Goal: Task Accomplishment & Management: Manage account settings

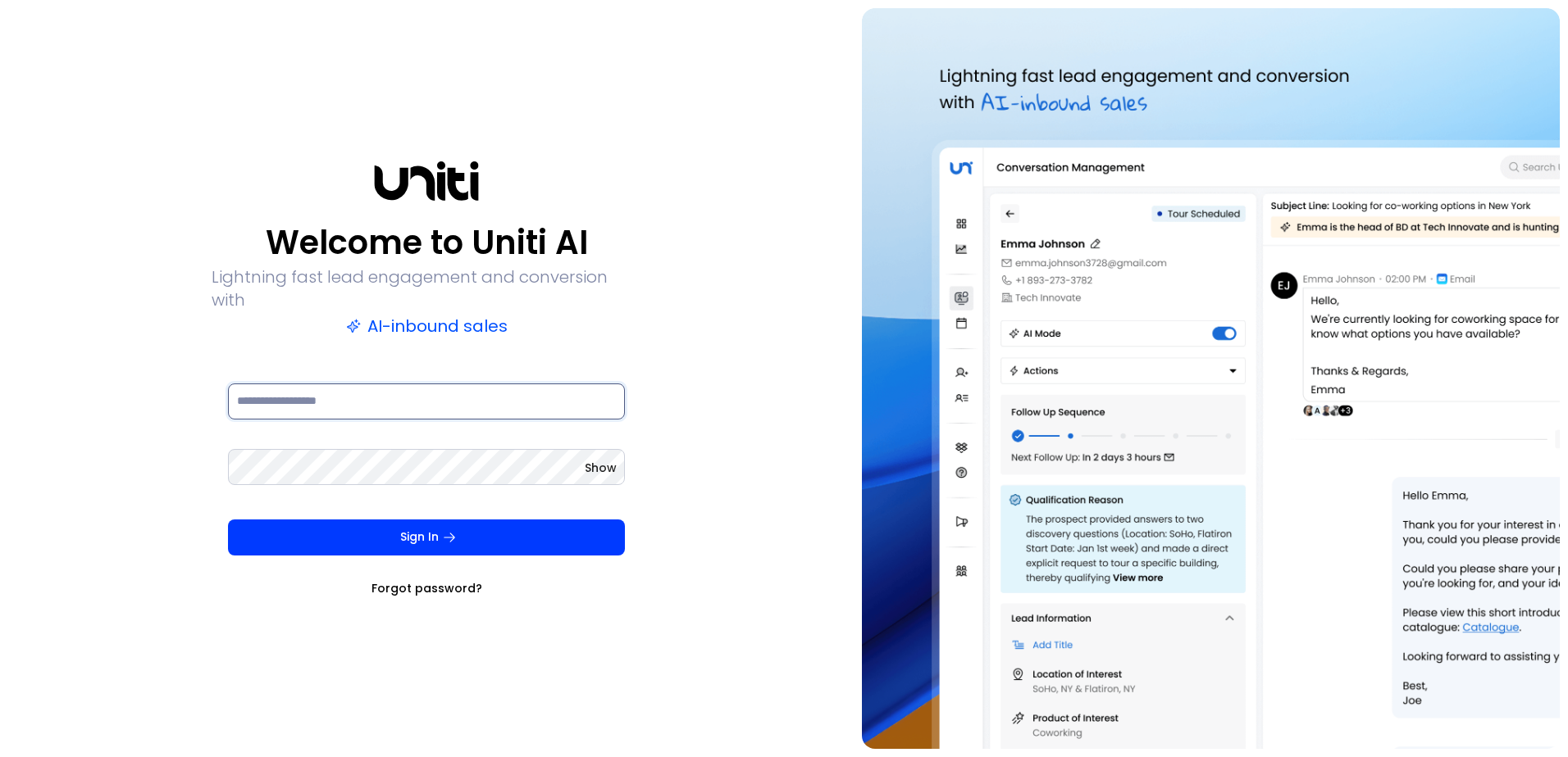
type input "**********"
click at [388, 526] on button "Sign In" at bounding box center [426, 538] width 397 height 36
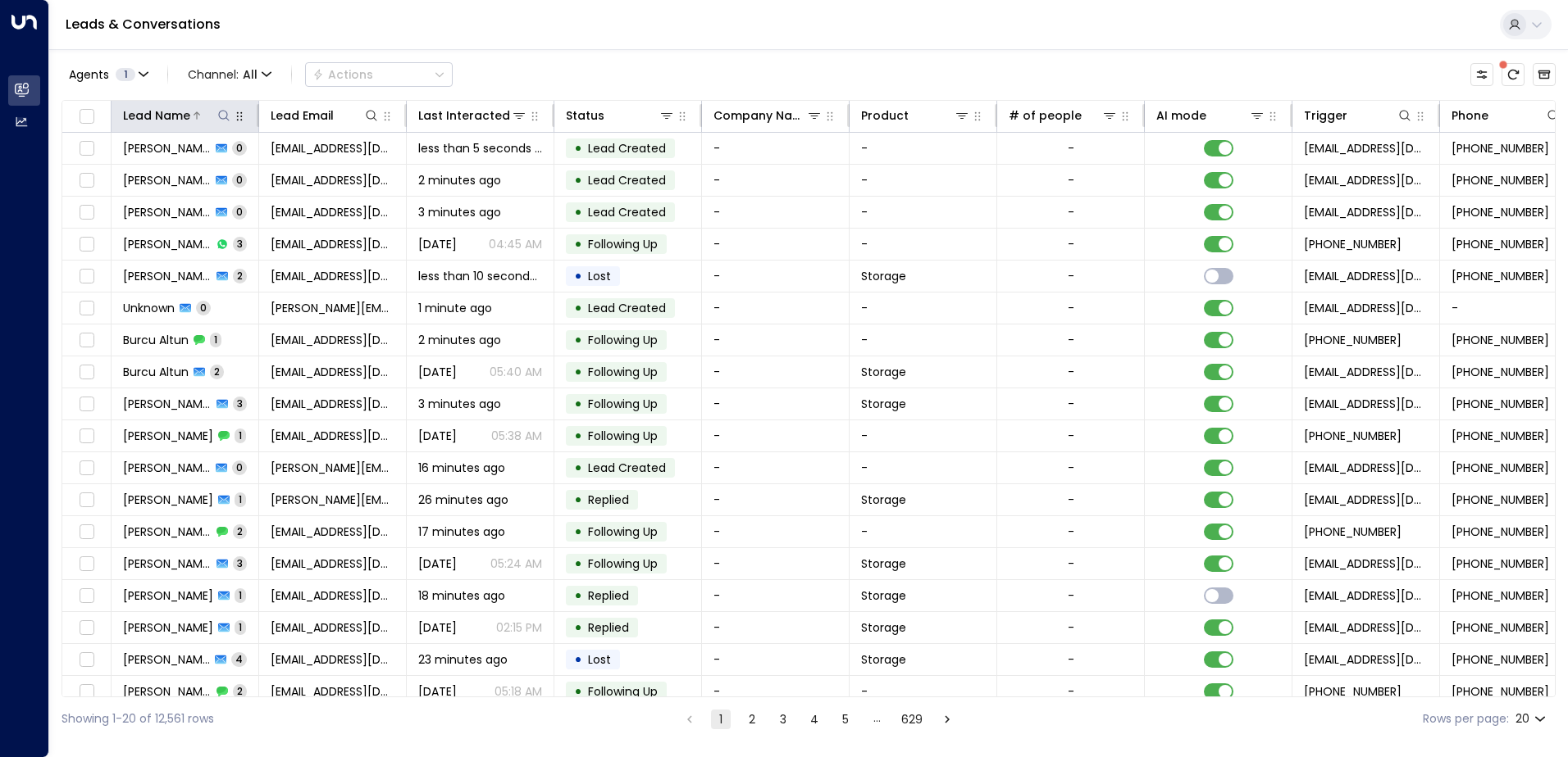
click at [223, 115] on icon at bounding box center [224, 115] width 13 height 13
type input "**********"
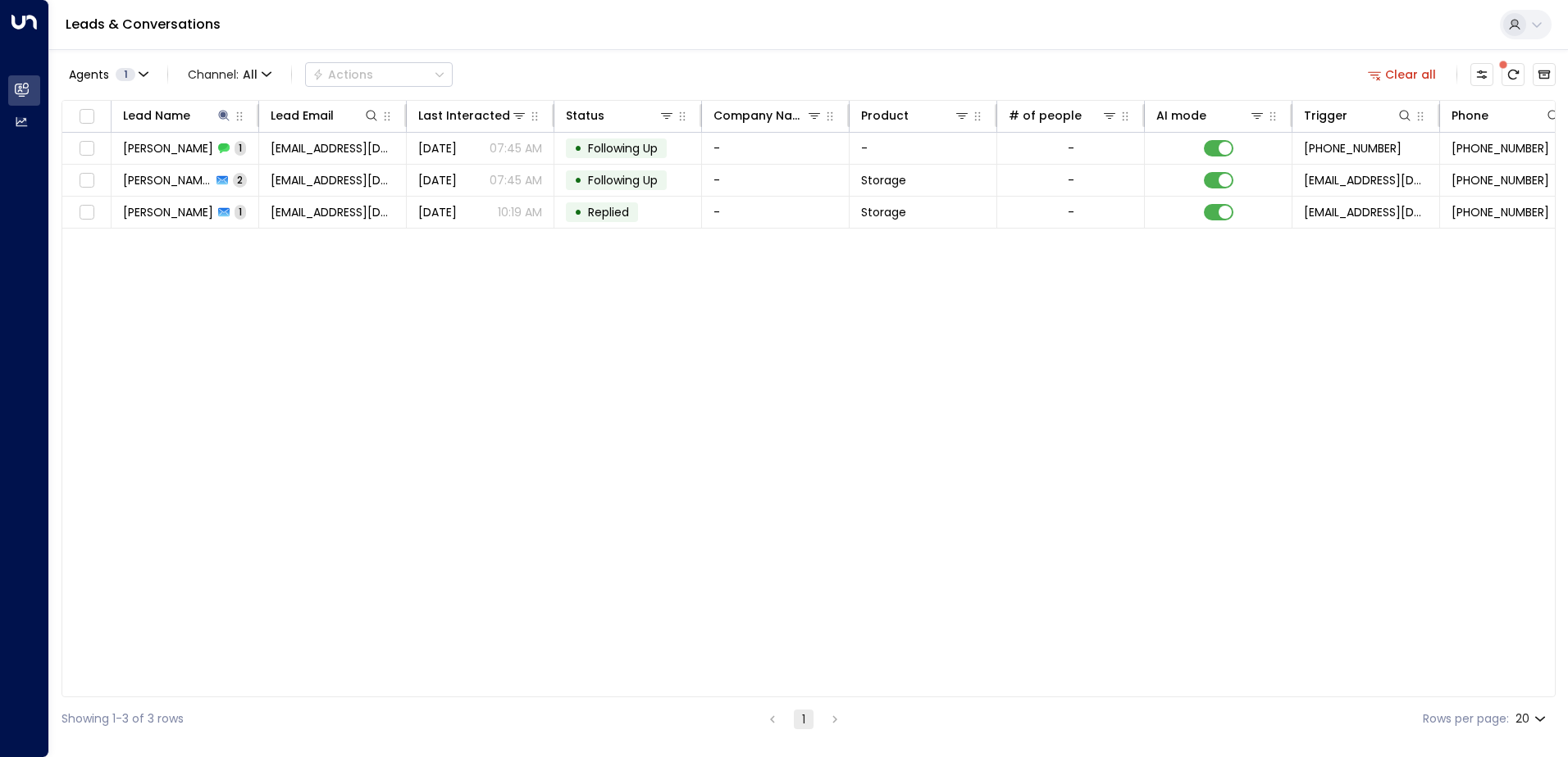
click at [311, 300] on div "Lead Name Lead Email Last Interacted Status Company Name Product # of people AI…" at bounding box center [808, 399] width 1494 height 598
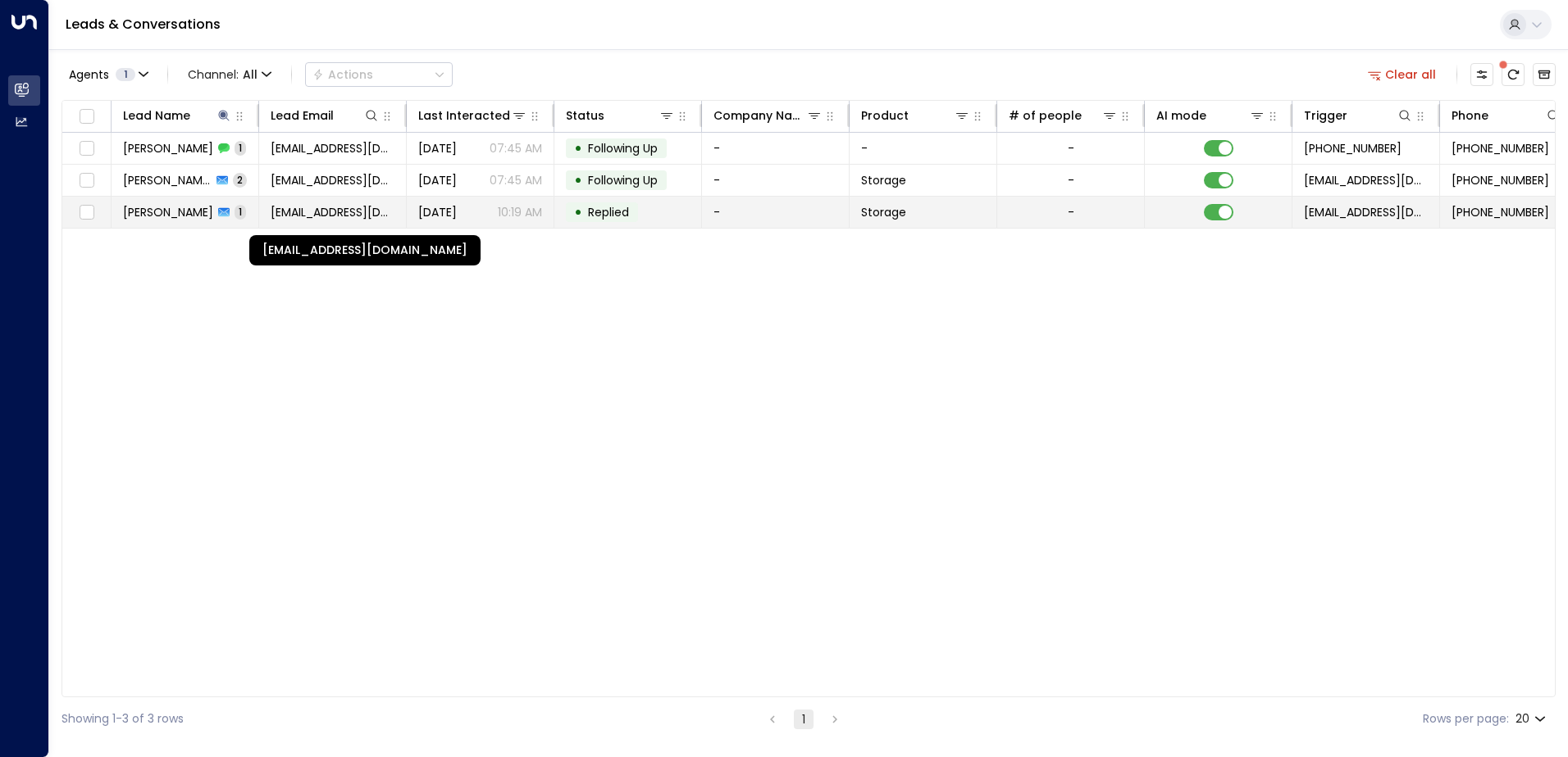
click at [302, 216] on span "[EMAIL_ADDRESS][DOMAIN_NAME]" at bounding box center [333, 212] width 124 height 16
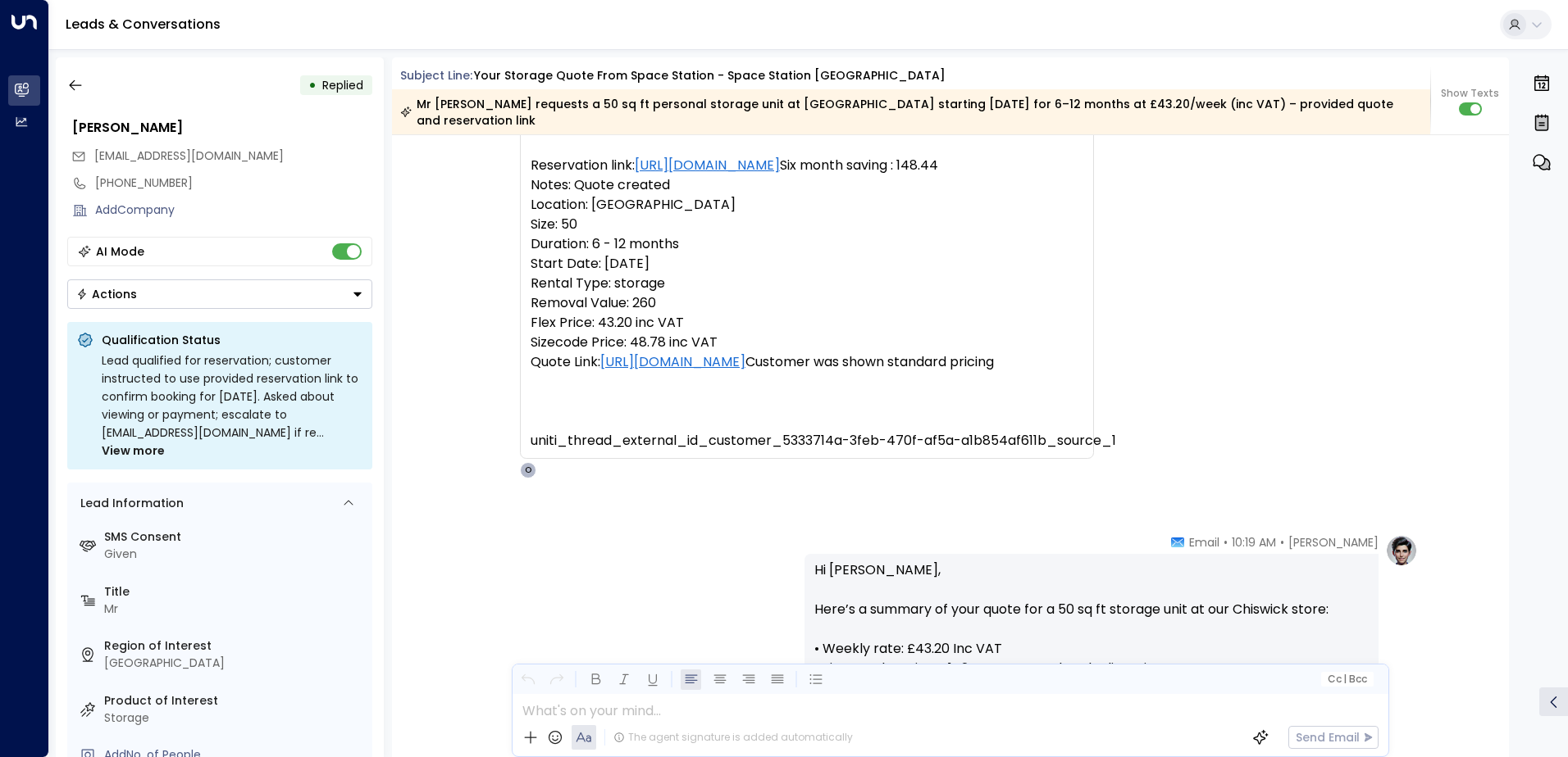
scroll to position [44, 0]
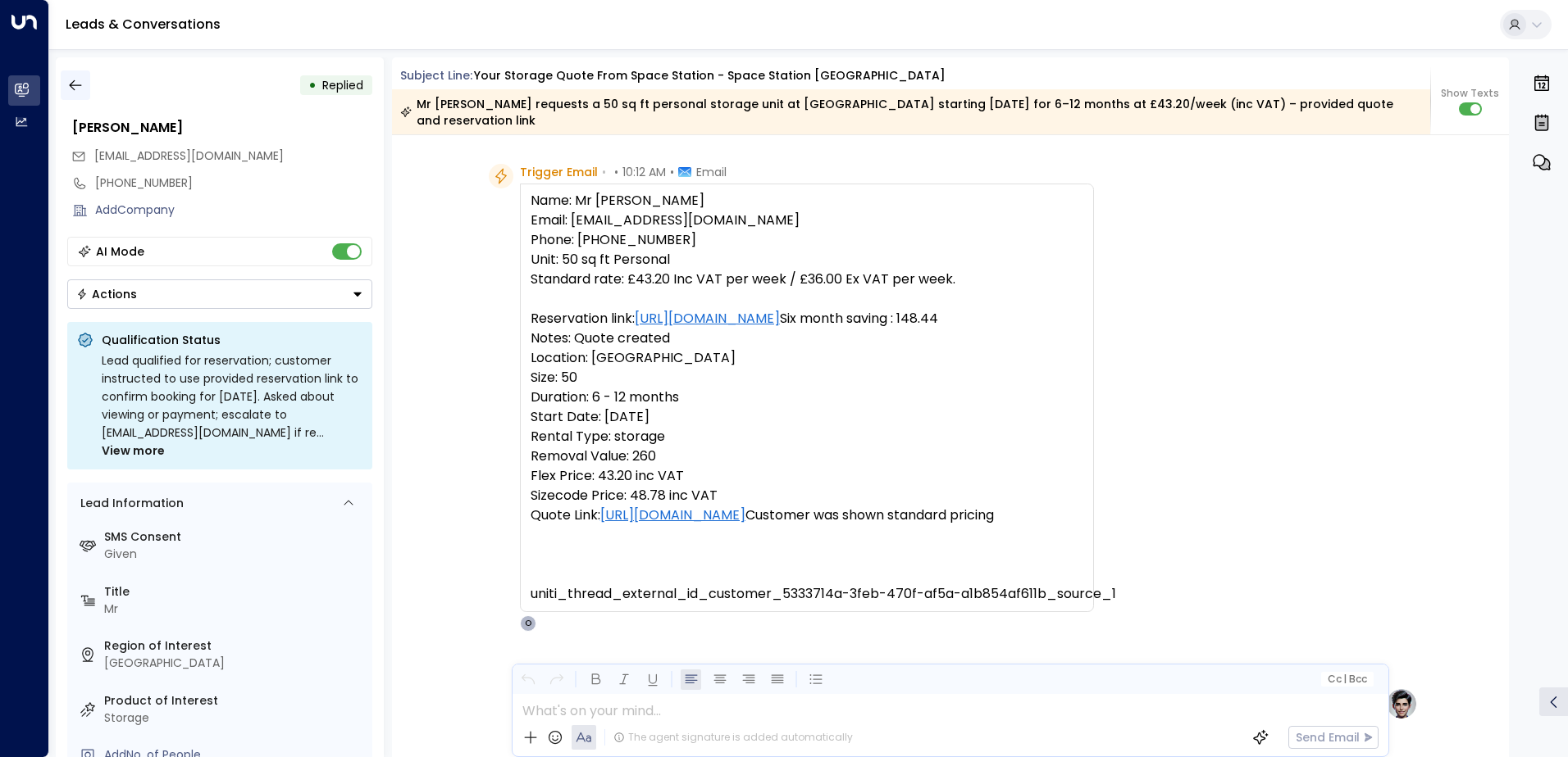
click at [77, 91] on icon "button" at bounding box center [74, 85] width 16 height 16
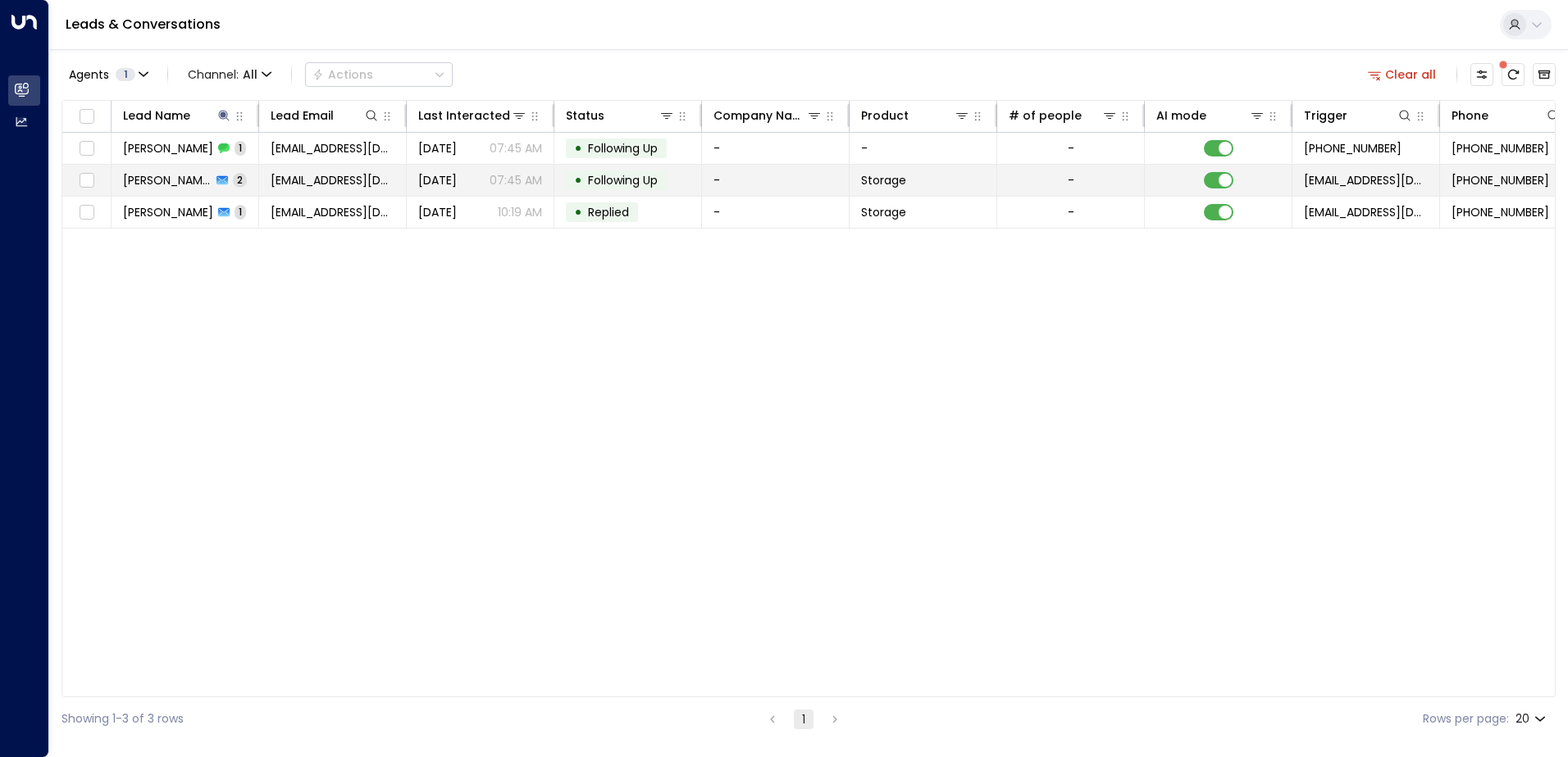
click at [124, 183] on span "[PERSON_NAME]" at bounding box center [167, 180] width 89 height 16
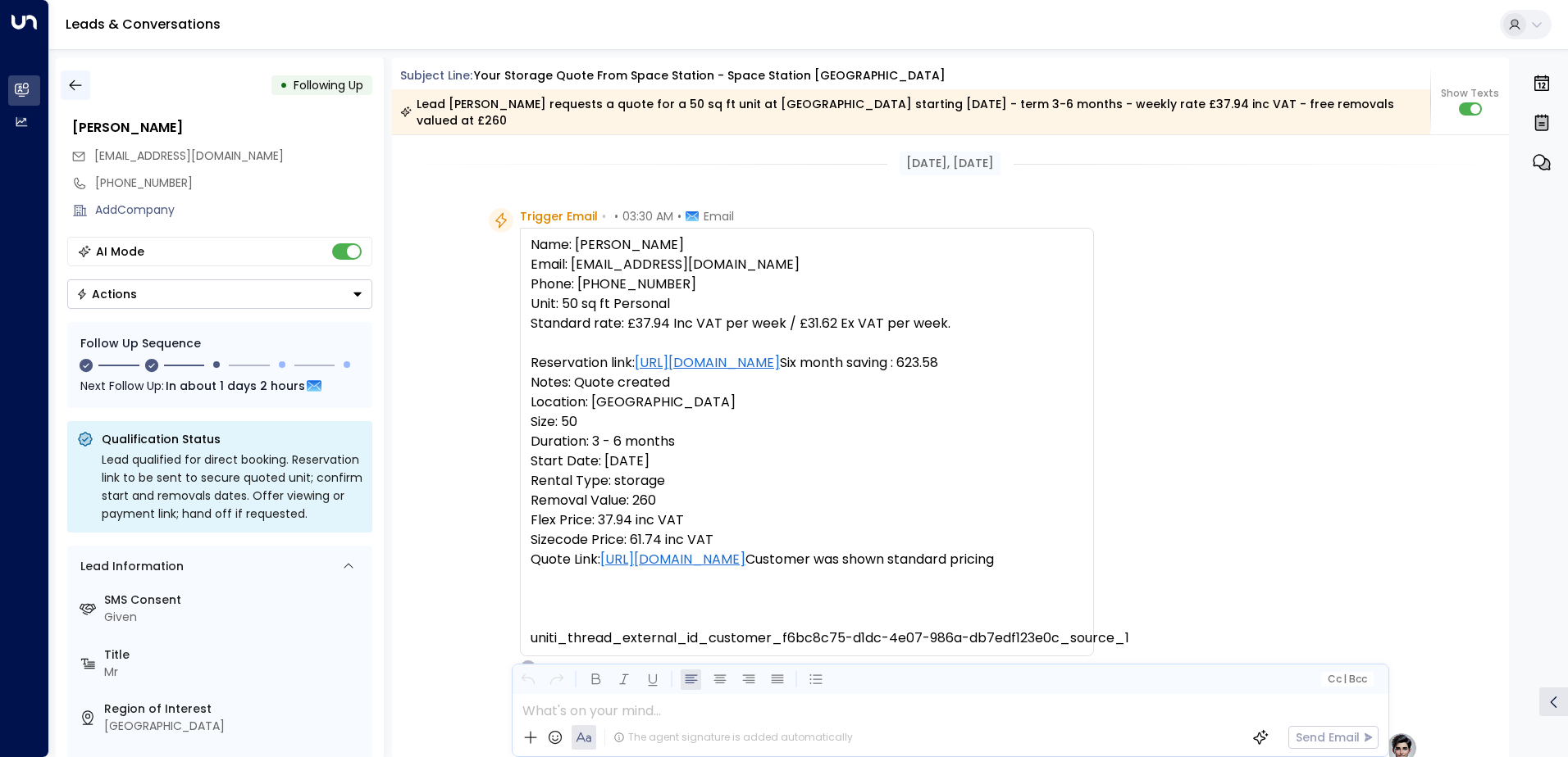
click at [85, 97] on button "button" at bounding box center [75, 85] width 30 height 30
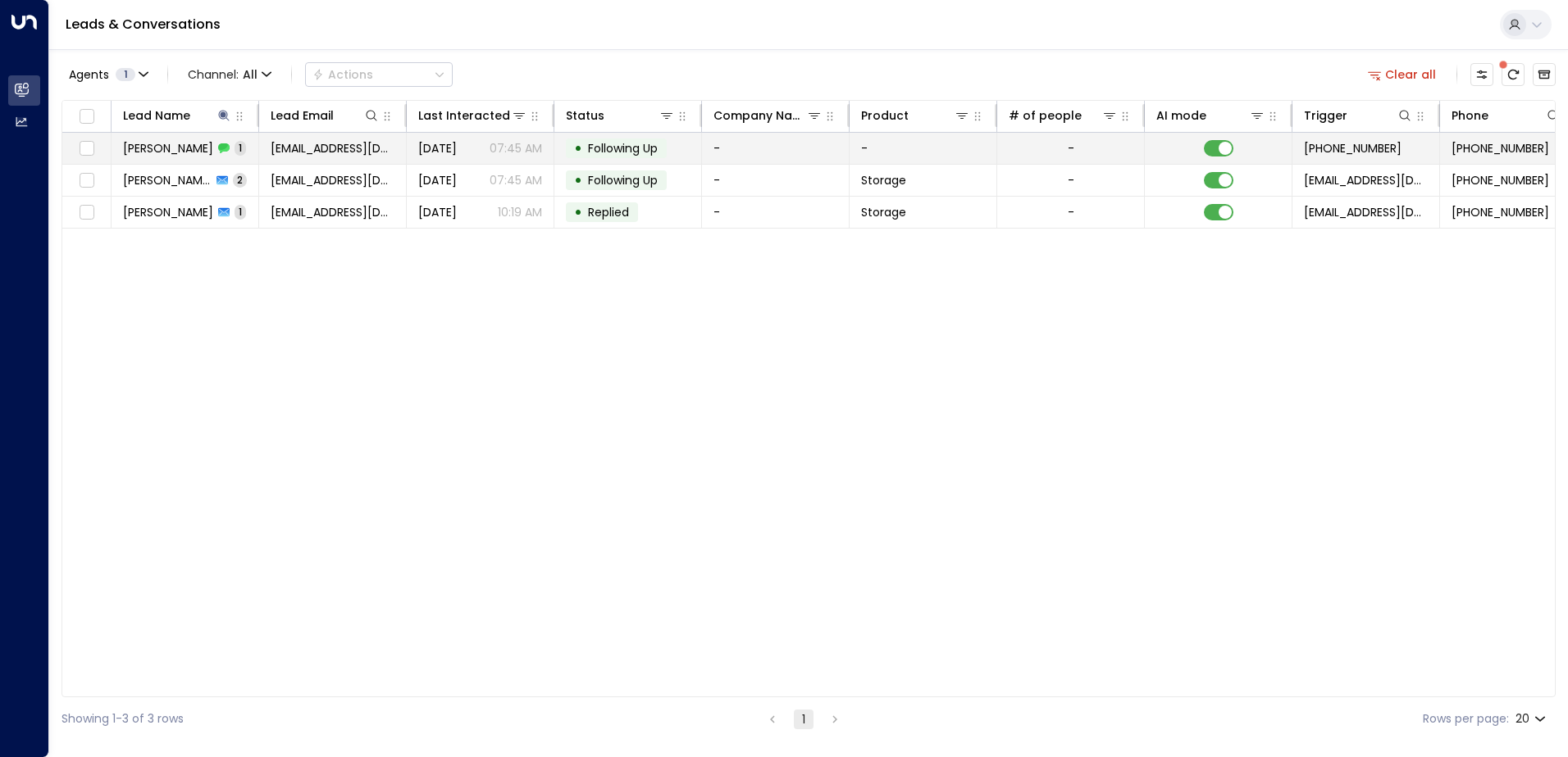
click at [255, 154] on td "[PERSON_NAME] 1" at bounding box center [185, 148] width 148 height 31
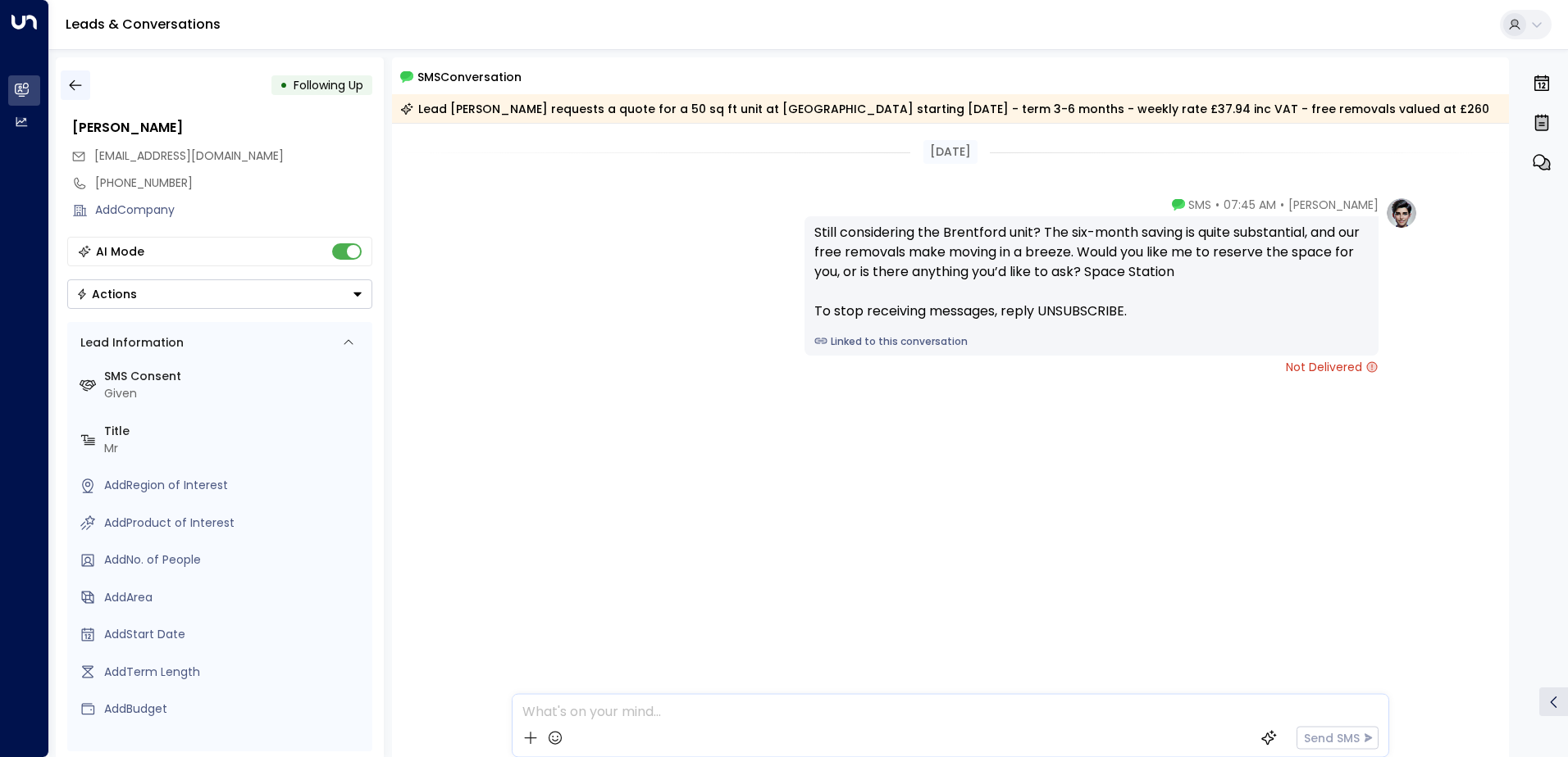
click at [70, 81] on icon "button" at bounding box center [74, 85] width 16 height 16
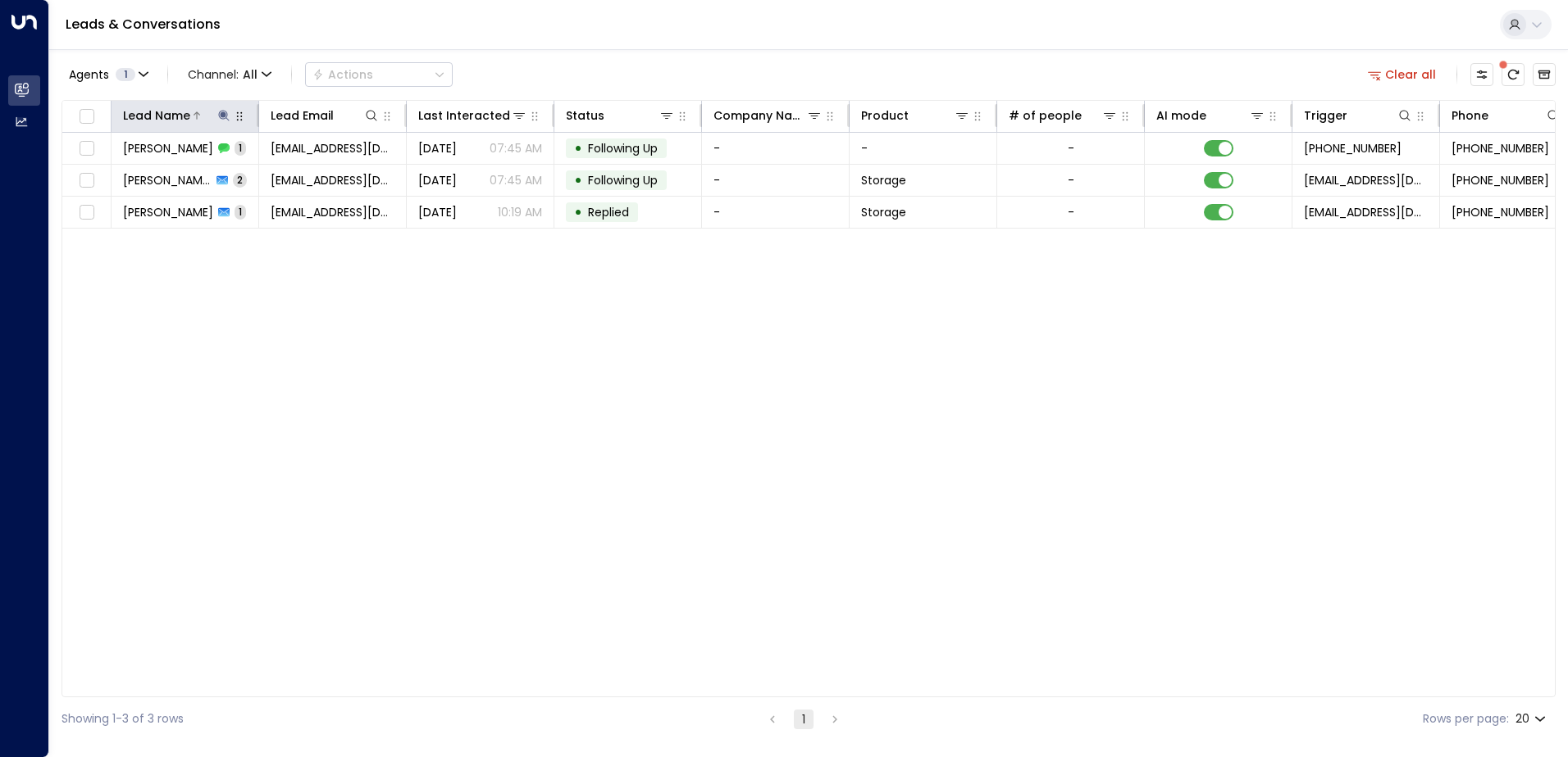
click at [221, 113] on icon at bounding box center [223, 114] width 10 height 10
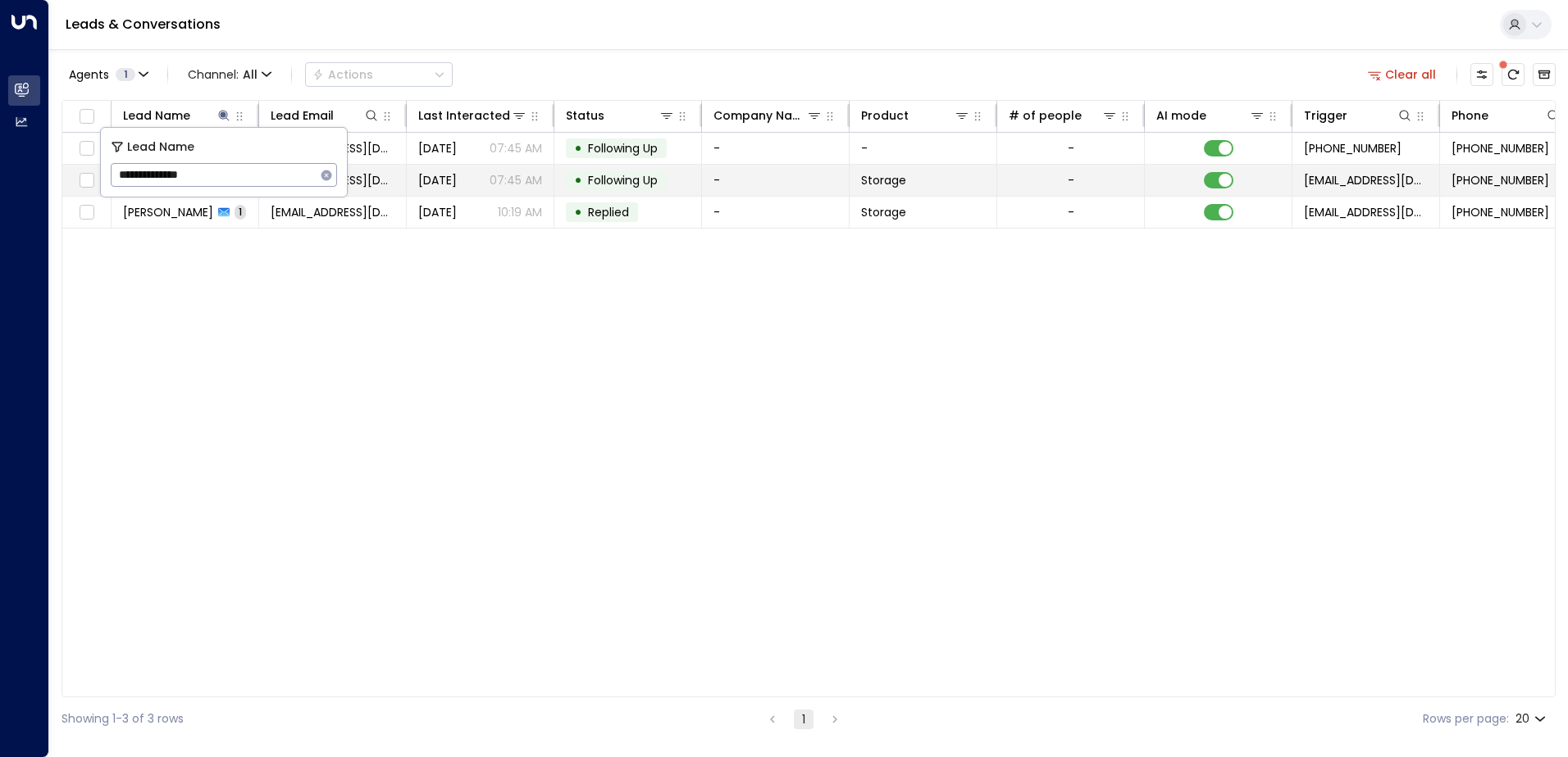
drag, startPoint x: 257, startPoint y: 180, endPoint x: 64, endPoint y: 179, distance: 193.0
click at [64, 179] on body "**********" at bounding box center [784, 370] width 1568 height 741
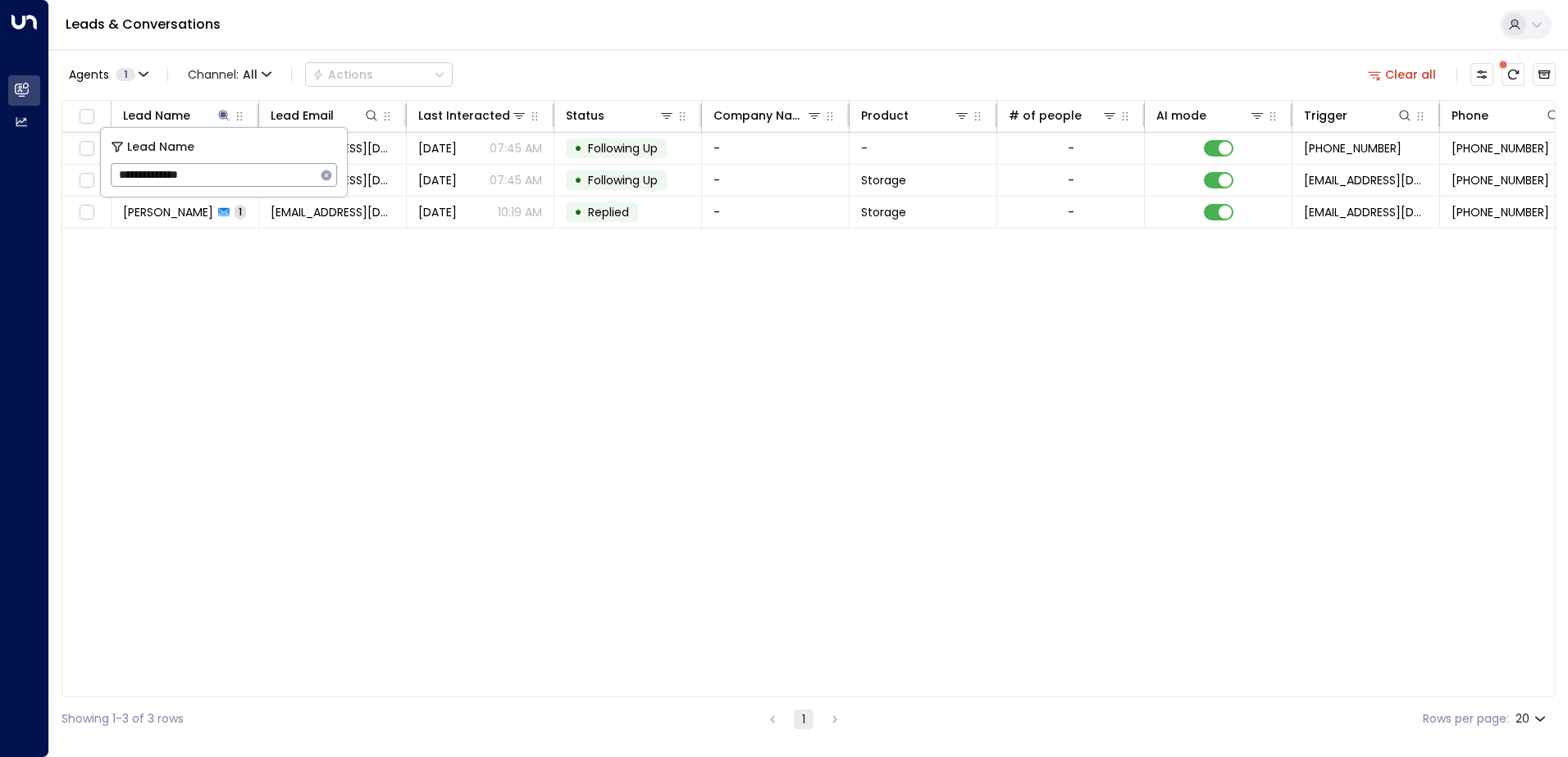
click at [328, 173] on icon "button" at bounding box center [326, 175] width 13 height 13
click at [311, 179] on input "text" at bounding box center [223, 175] width 226 height 31
type input "**********"
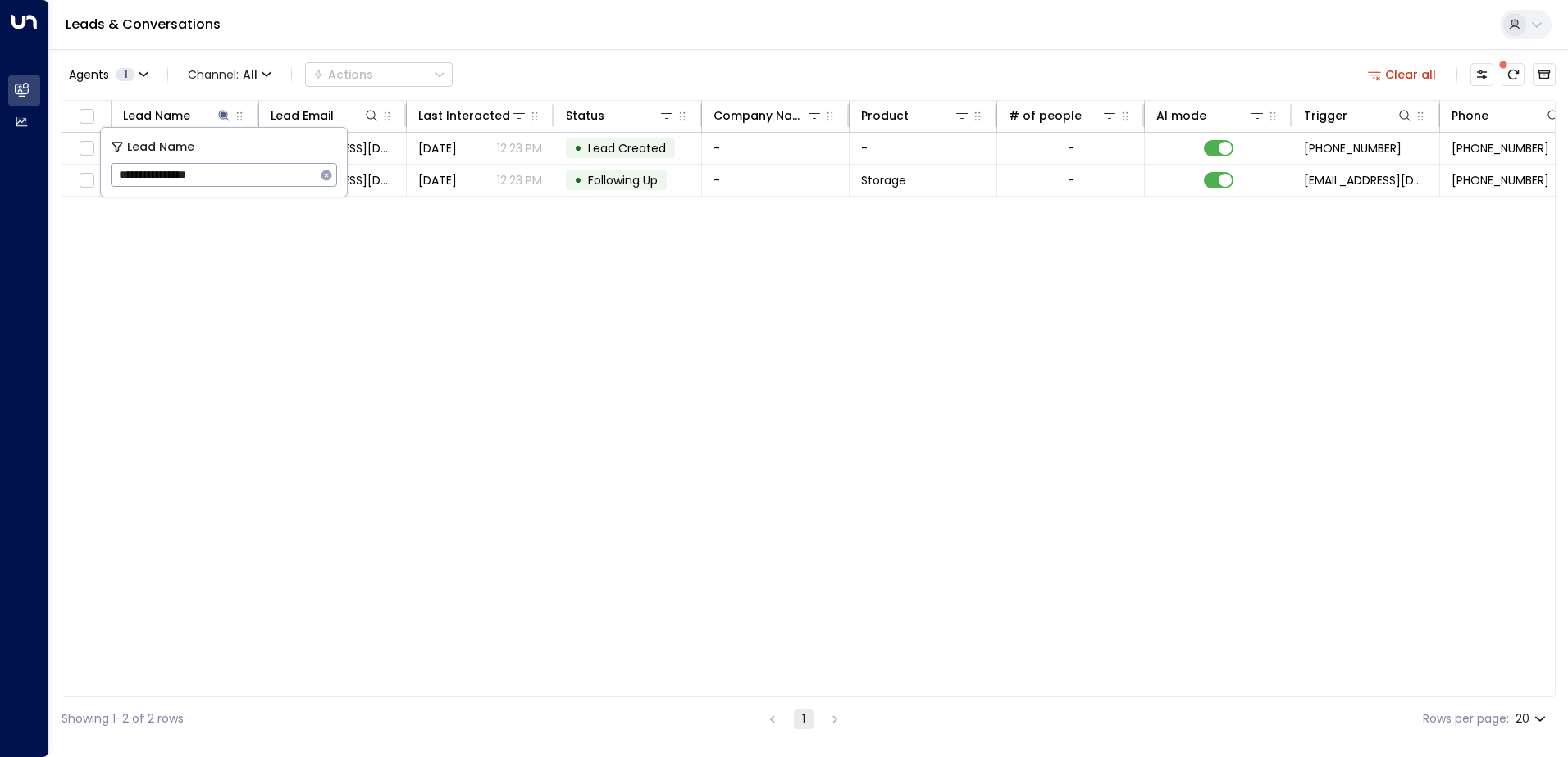
click at [679, 210] on div "Lead Name Lead Email Last Interacted Status Company Name Product # of people AI…" at bounding box center [808, 399] width 1494 height 598
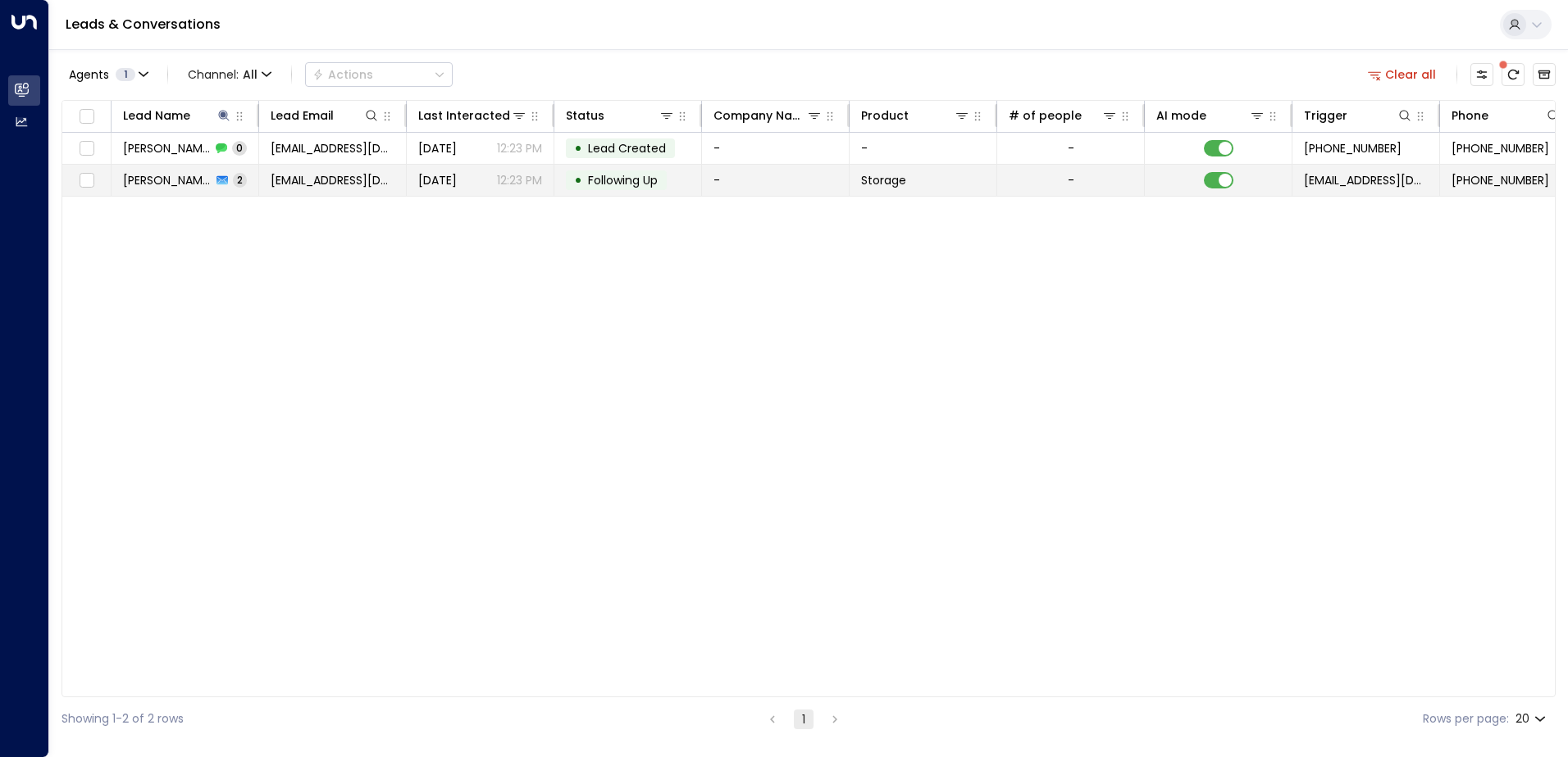
click at [651, 173] on span "Following Up" at bounding box center [622, 180] width 70 height 16
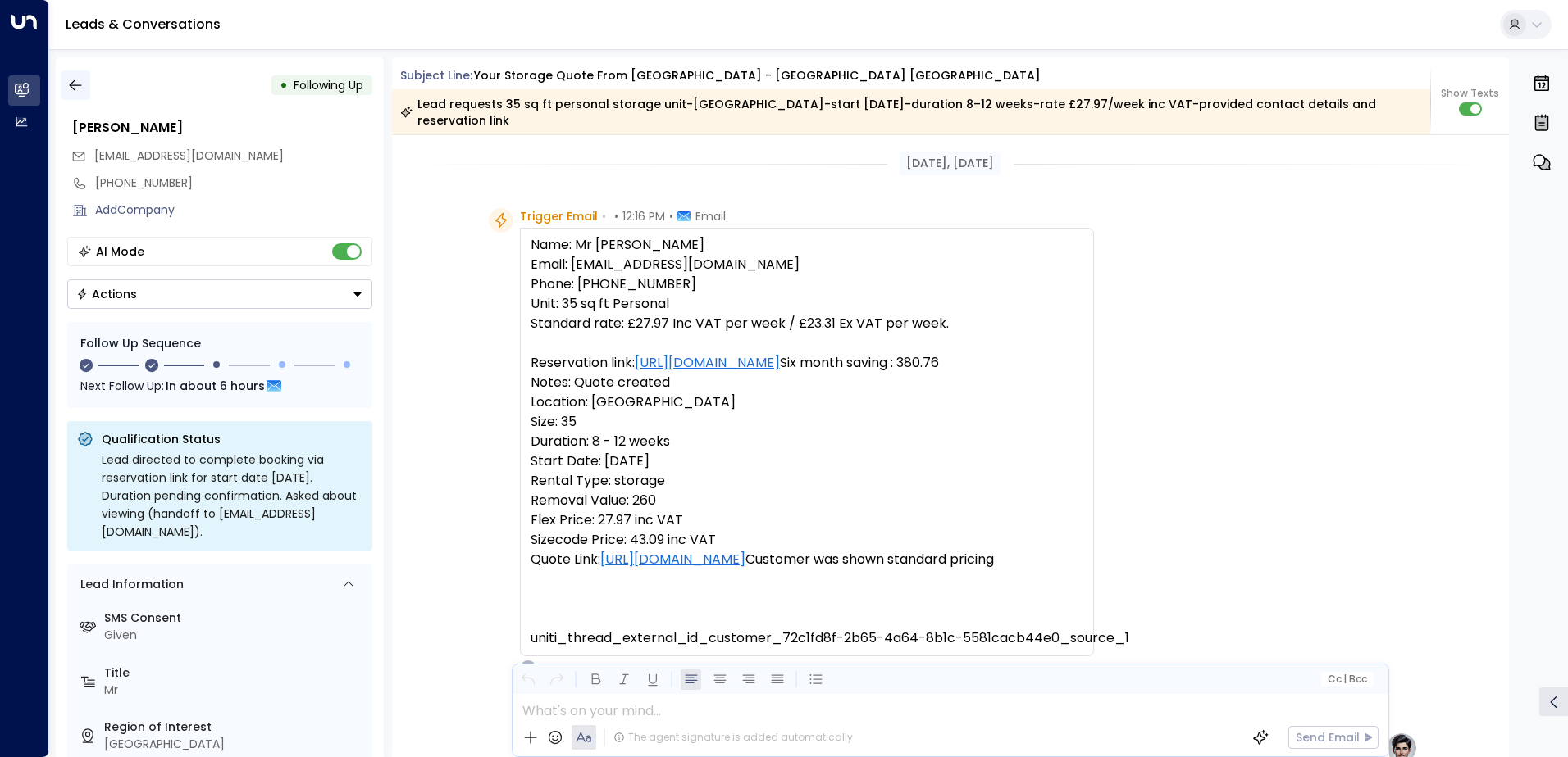
click at [85, 85] on button "button" at bounding box center [75, 85] width 30 height 30
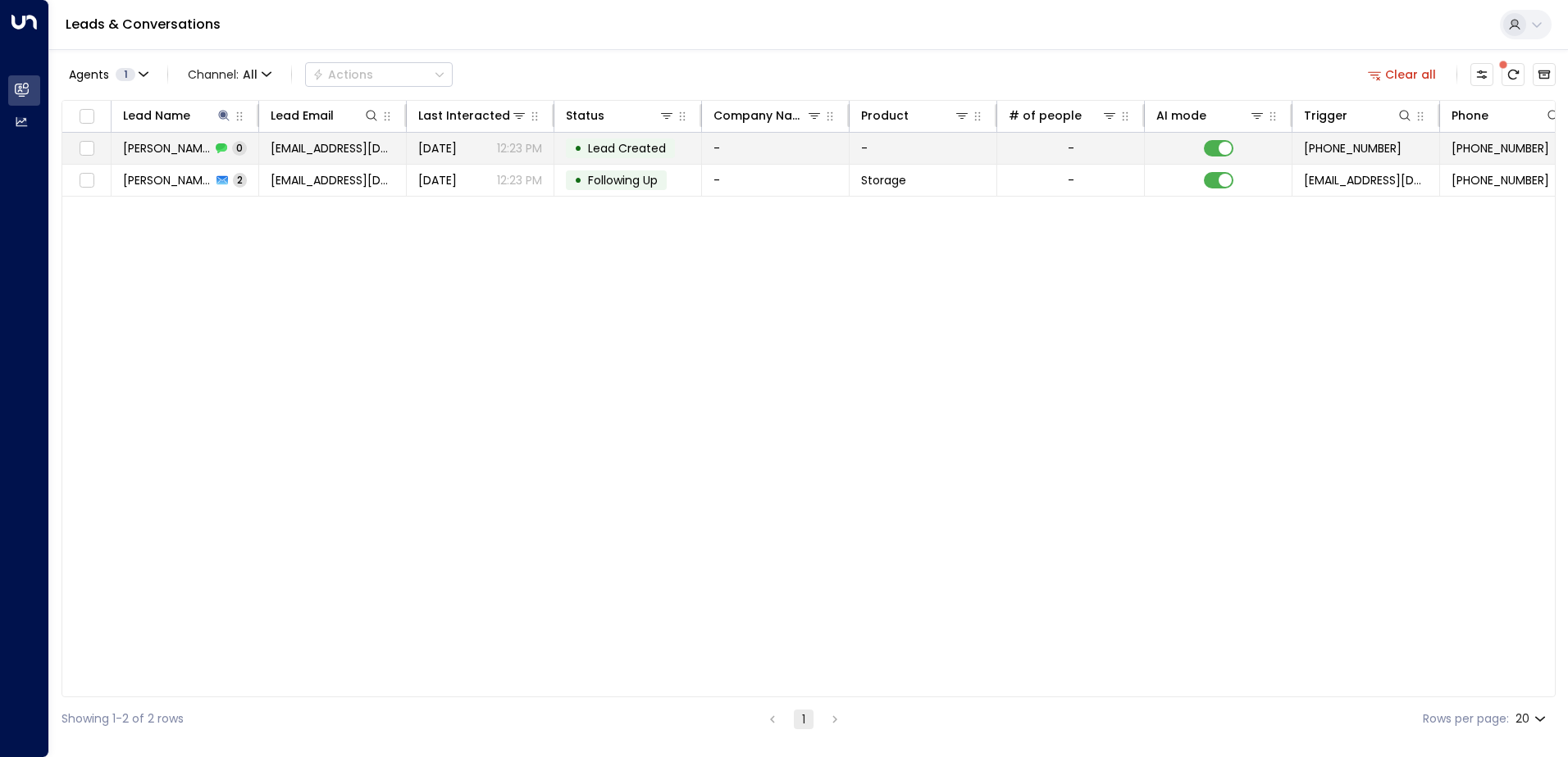
click at [381, 156] on td "[EMAIL_ADDRESS][DOMAIN_NAME]" at bounding box center [333, 148] width 148 height 31
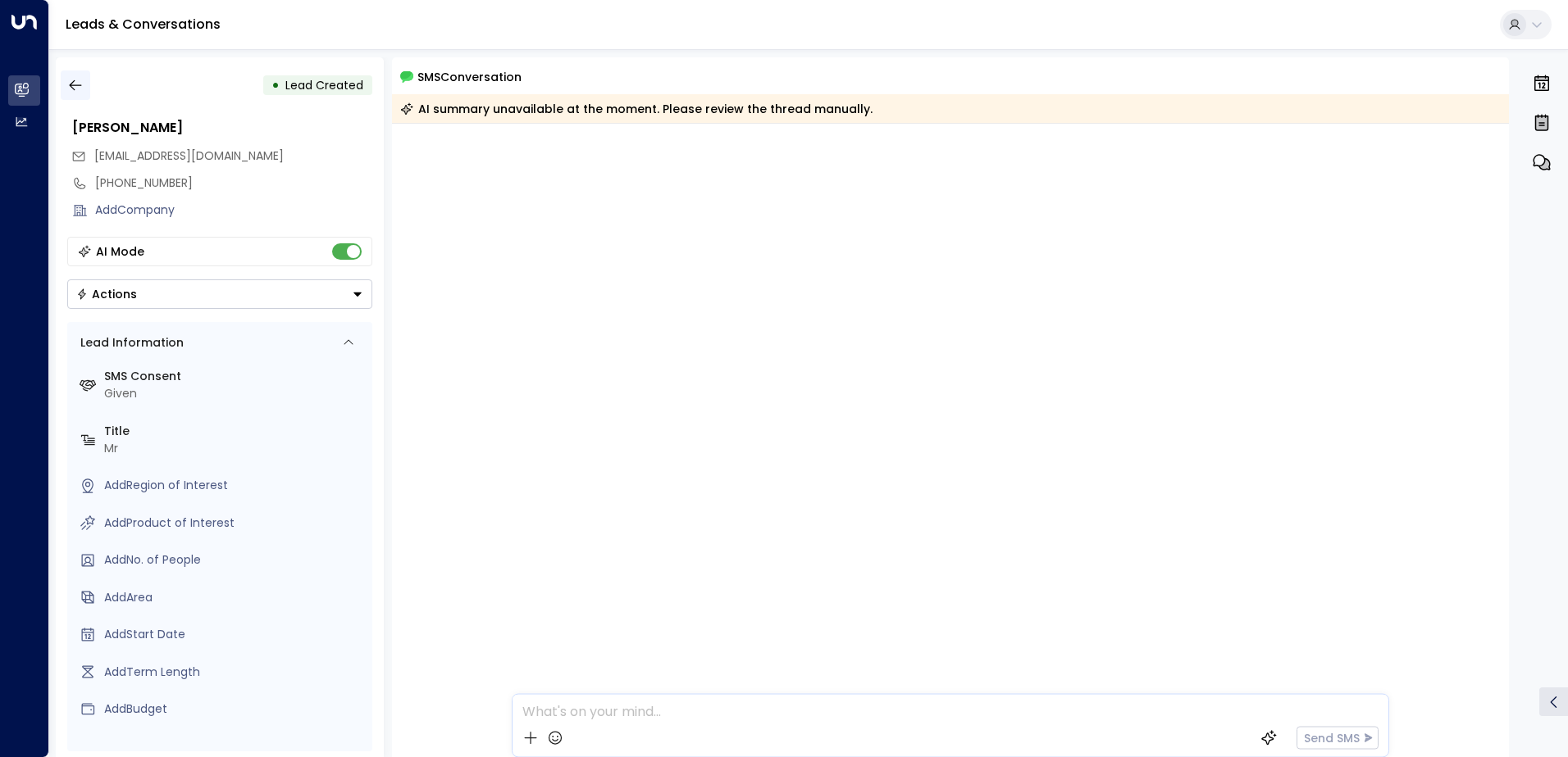
click at [87, 91] on button "button" at bounding box center [75, 85] width 30 height 30
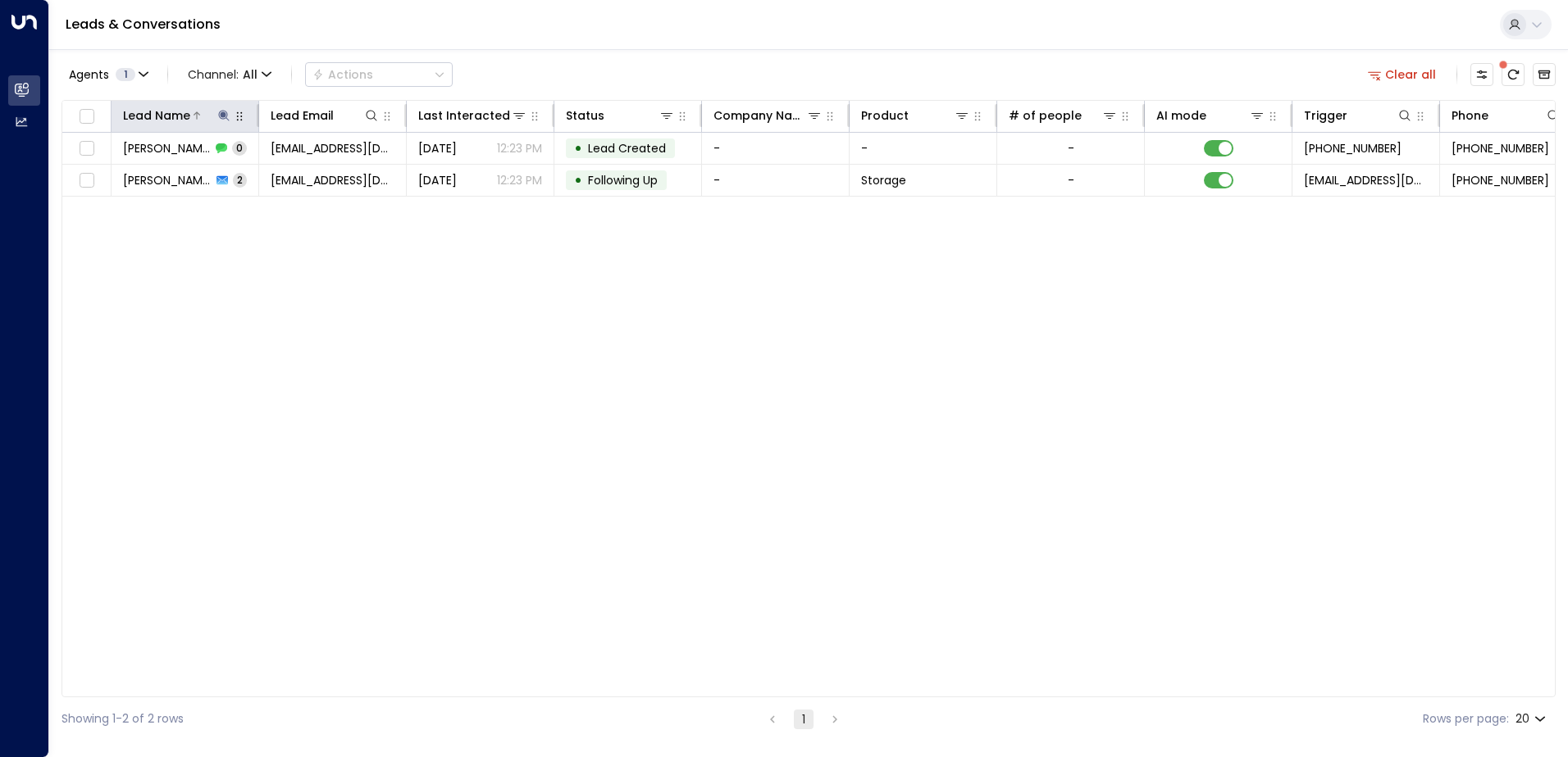
click at [226, 113] on icon at bounding box center [224, 115] width 13 height 13
click at [330, 174] on icon "button" at bounding box center [326, 174] width 10 height 10
click at [320, 181] on input "text" at bounding box center [223, 175] width 226 height 31
paste input "**********"
type input "**********"
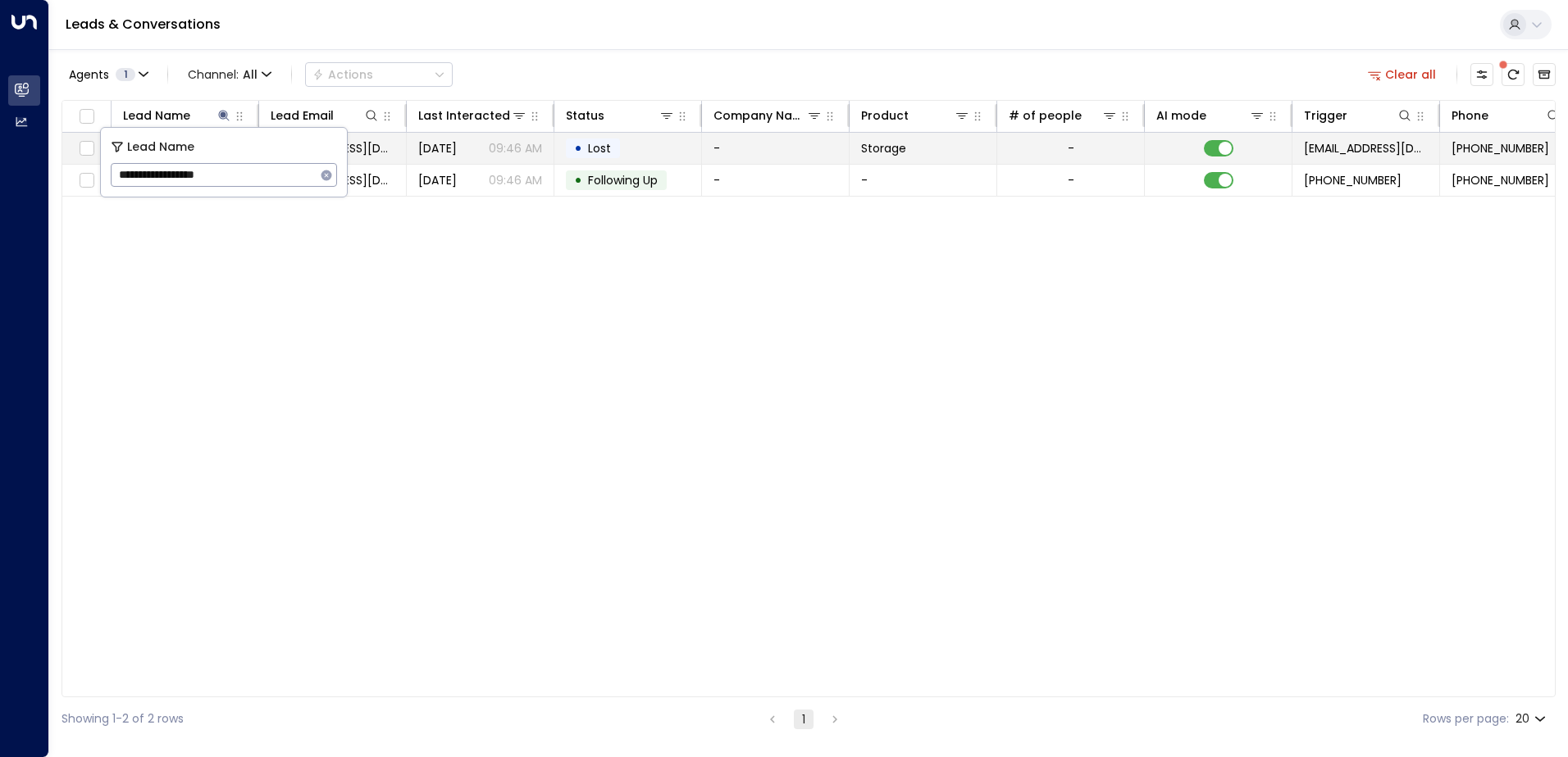
click at [425, 153] on span "[DATE]" at bounding box center [437, 148] width 38 height 16
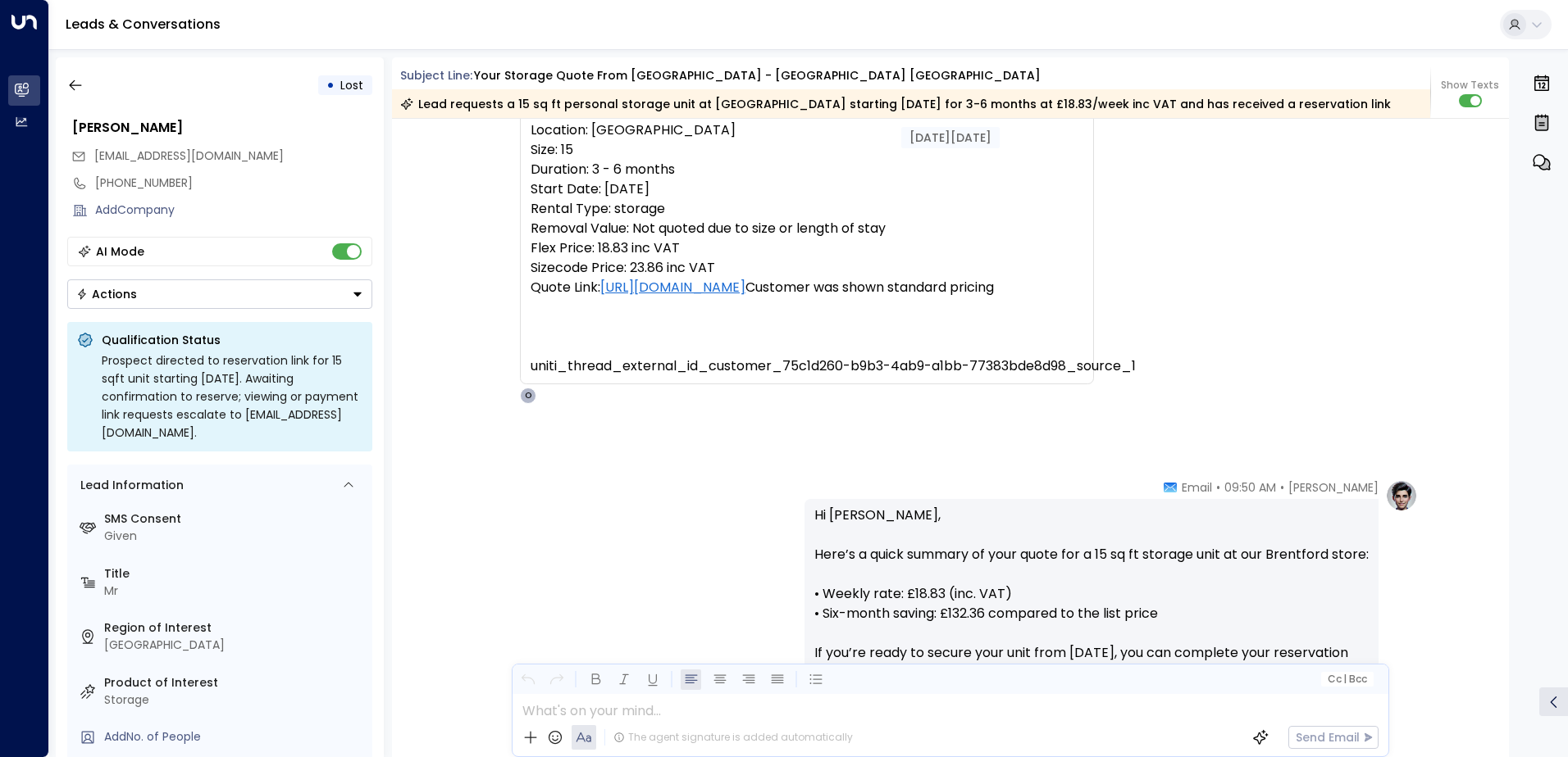
scroll to position [169, 0]
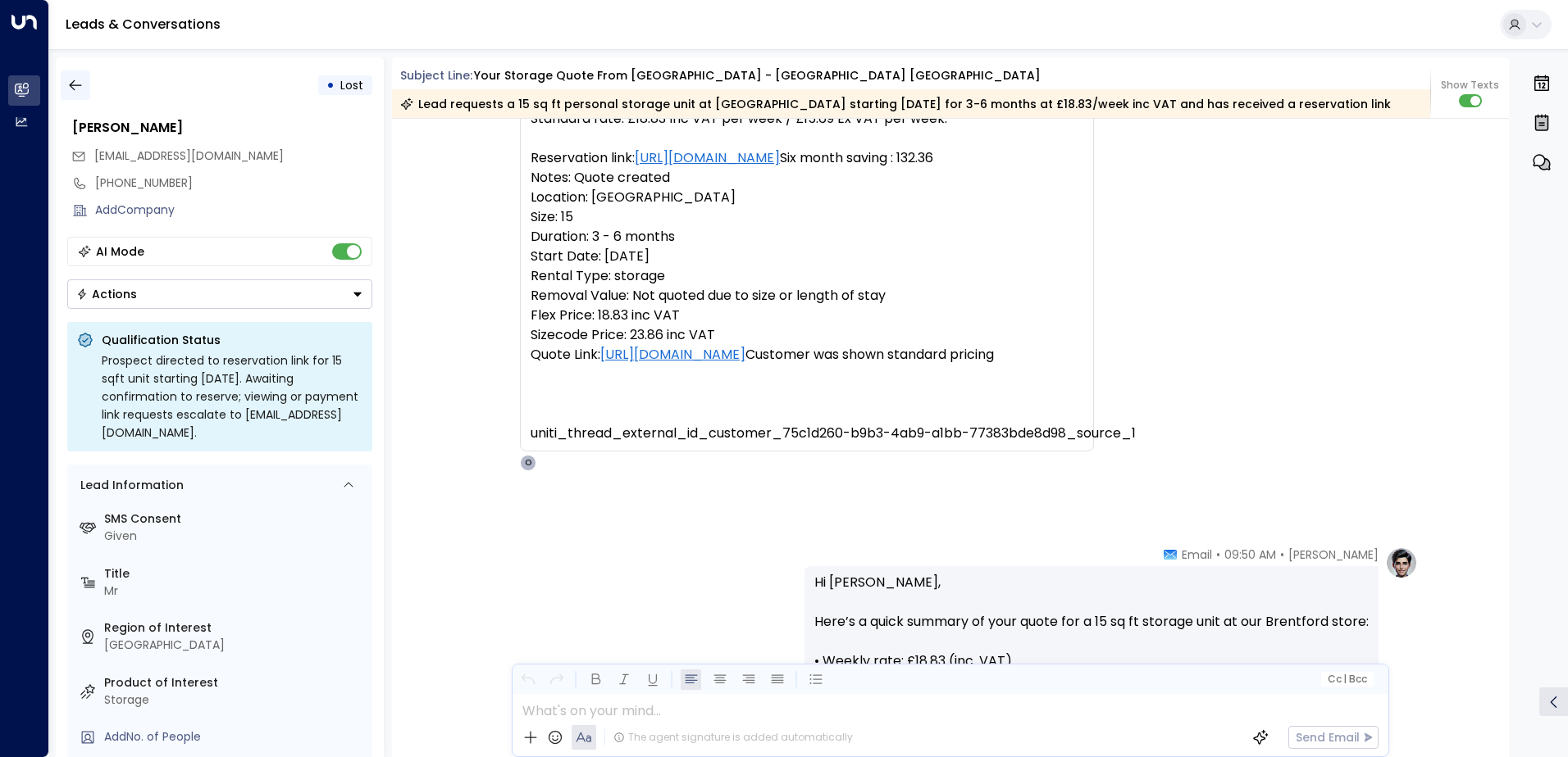
click at [75, 79] on icon "button" at bounding box center [74, 85] width 16 height 16
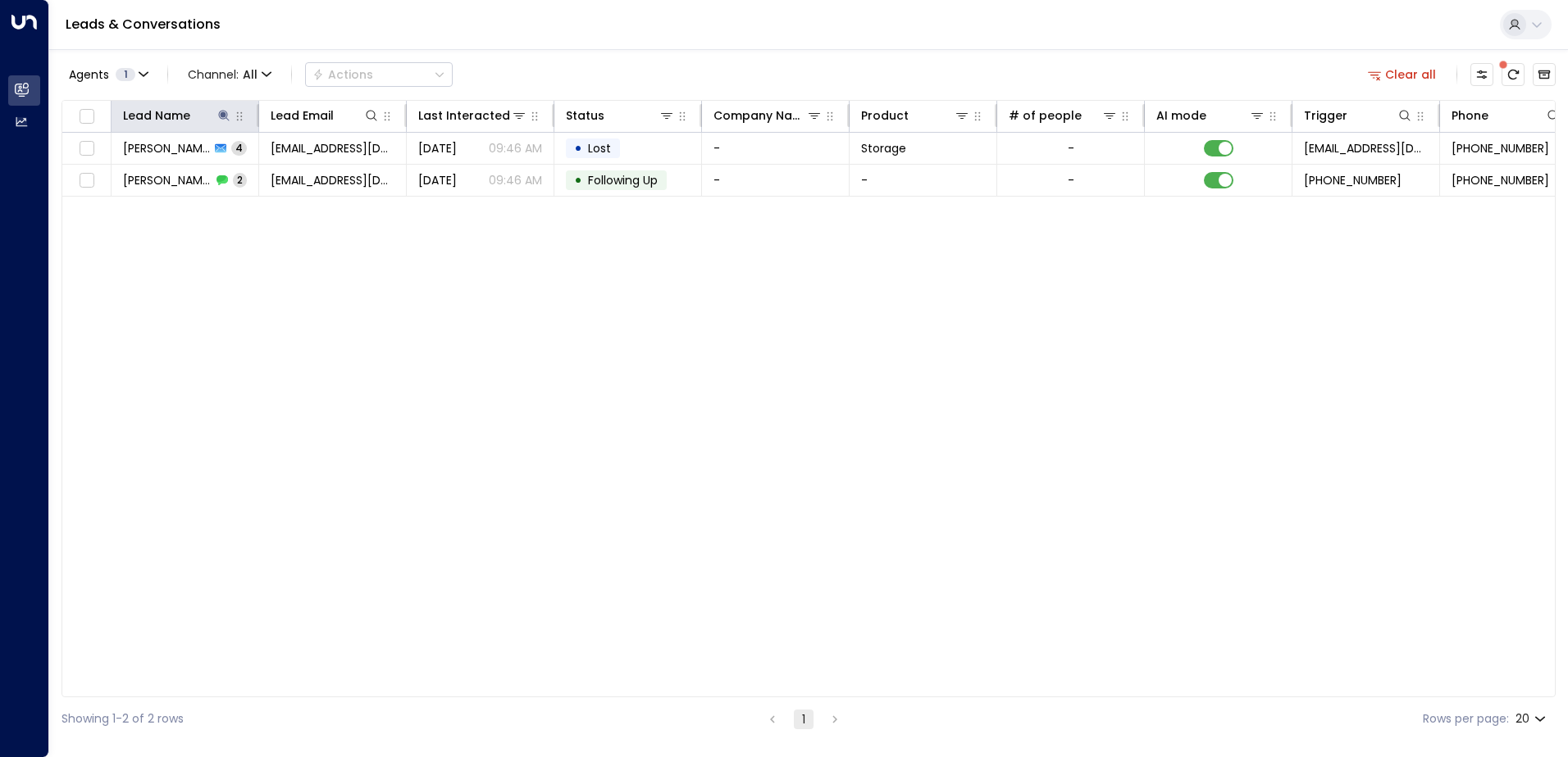
drag, startPoint x: 223, startPoint y: 116, endPoint x: 211, endPoint y: 102, distance: 18.4
click at [211, 102] on th "Lead Name" at bounding box center [185, 117] width 148 height 32
click at [228, 117] on icon at bounding box center [224, 115] width 13 height 13
click at [320, 174] on button "button" at bounding box center [326, 175] width 21 height 21
click at [320, 174] on input "text" at bounding box center [223, 175] width 226 height 31
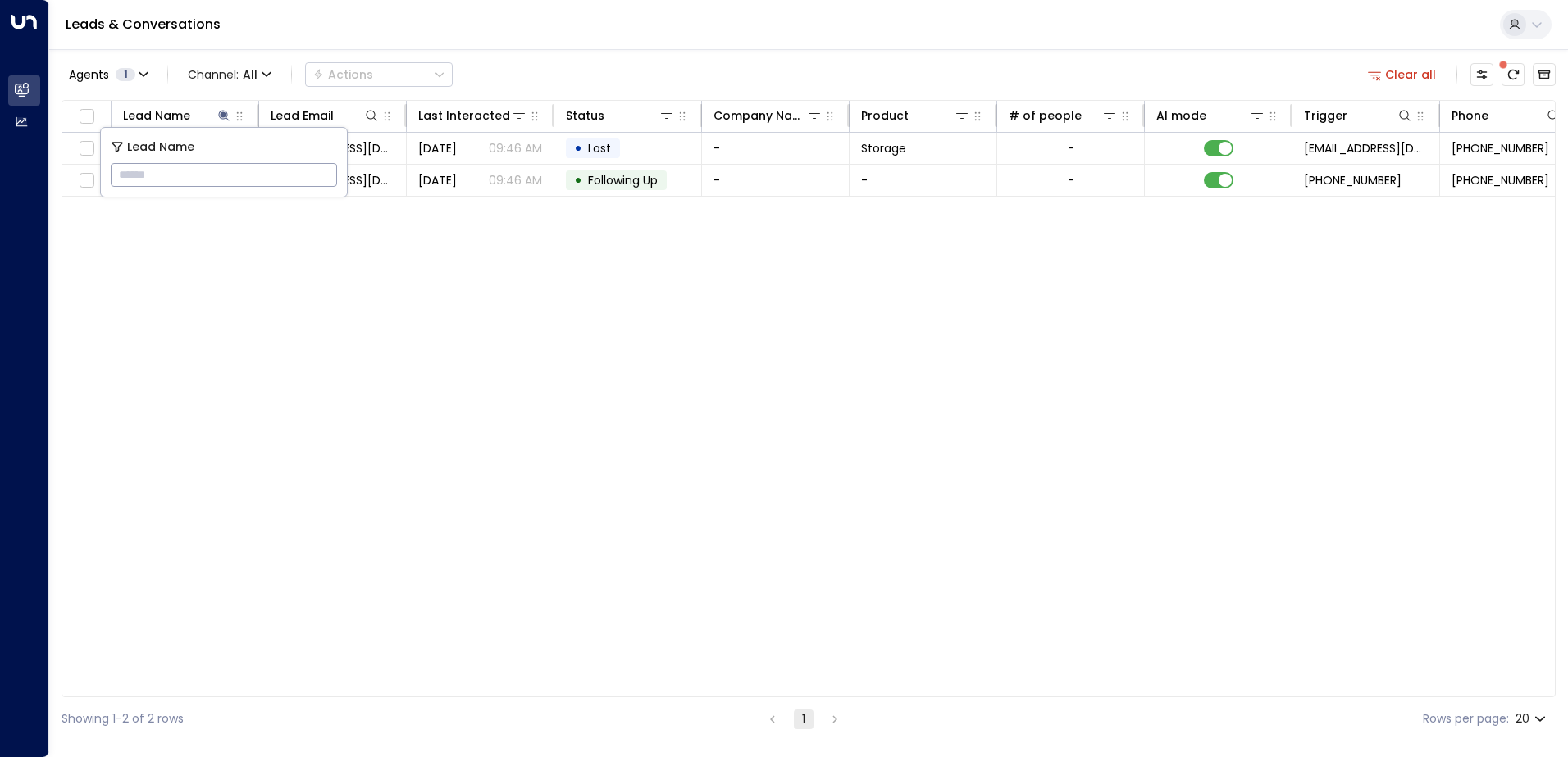
paste input "**********"
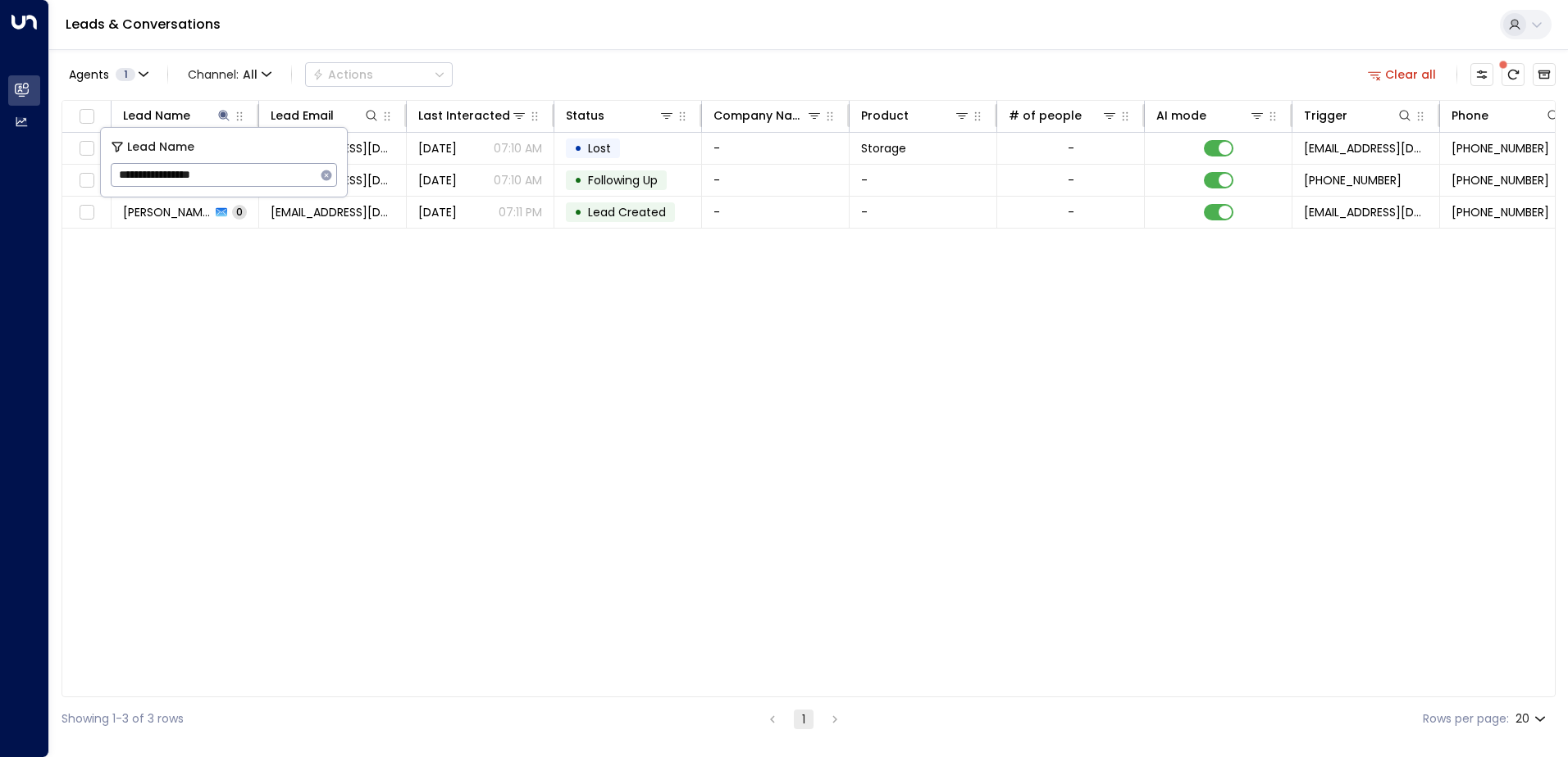
type input "**********"
click at [331, 174] on icon "button" at bounding box center [326, 174] width 10 height 10
click at [299, 177] on input "text" at bounding box center [223, 175] width 226 height 31
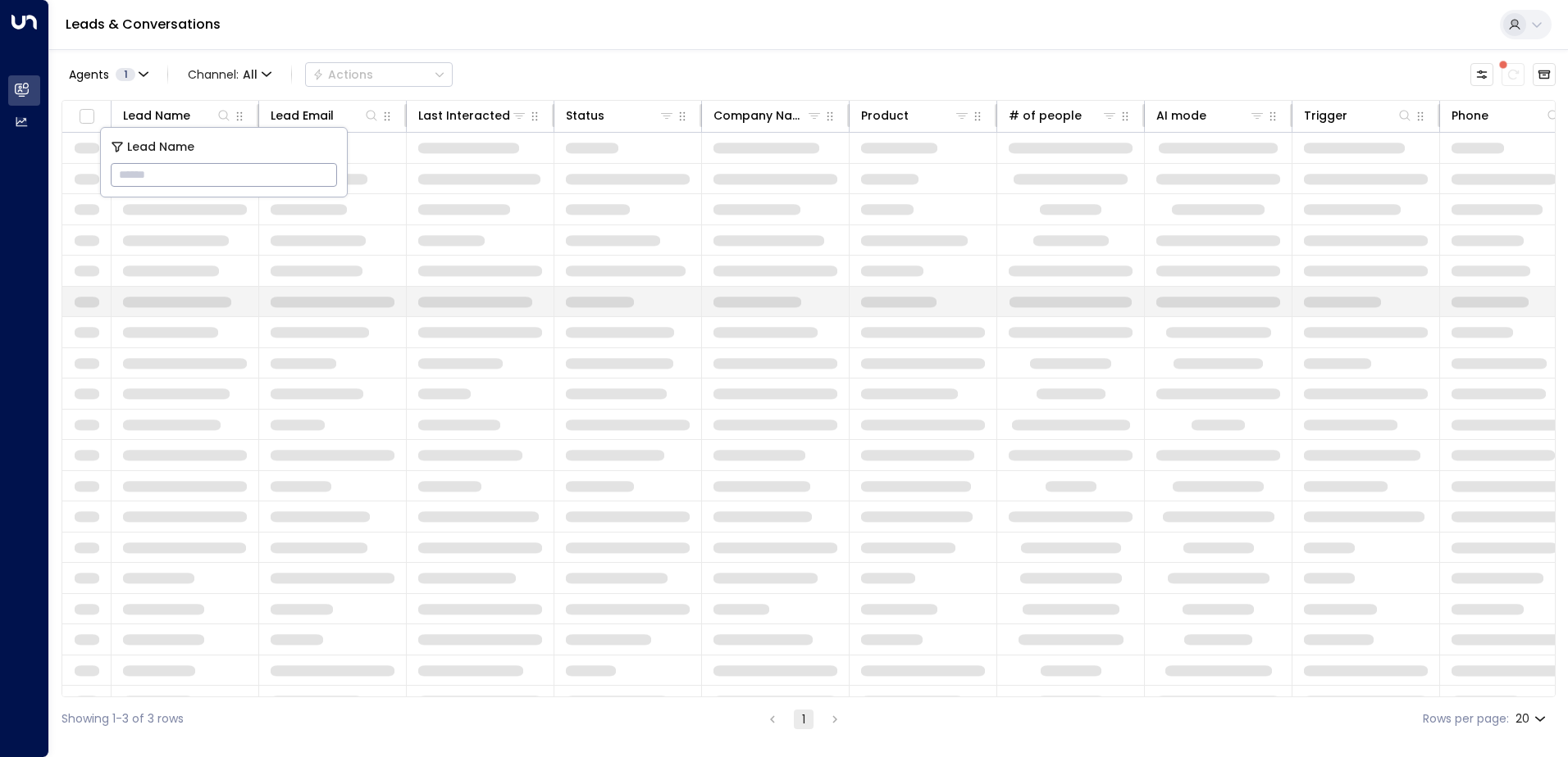
type input "**********"
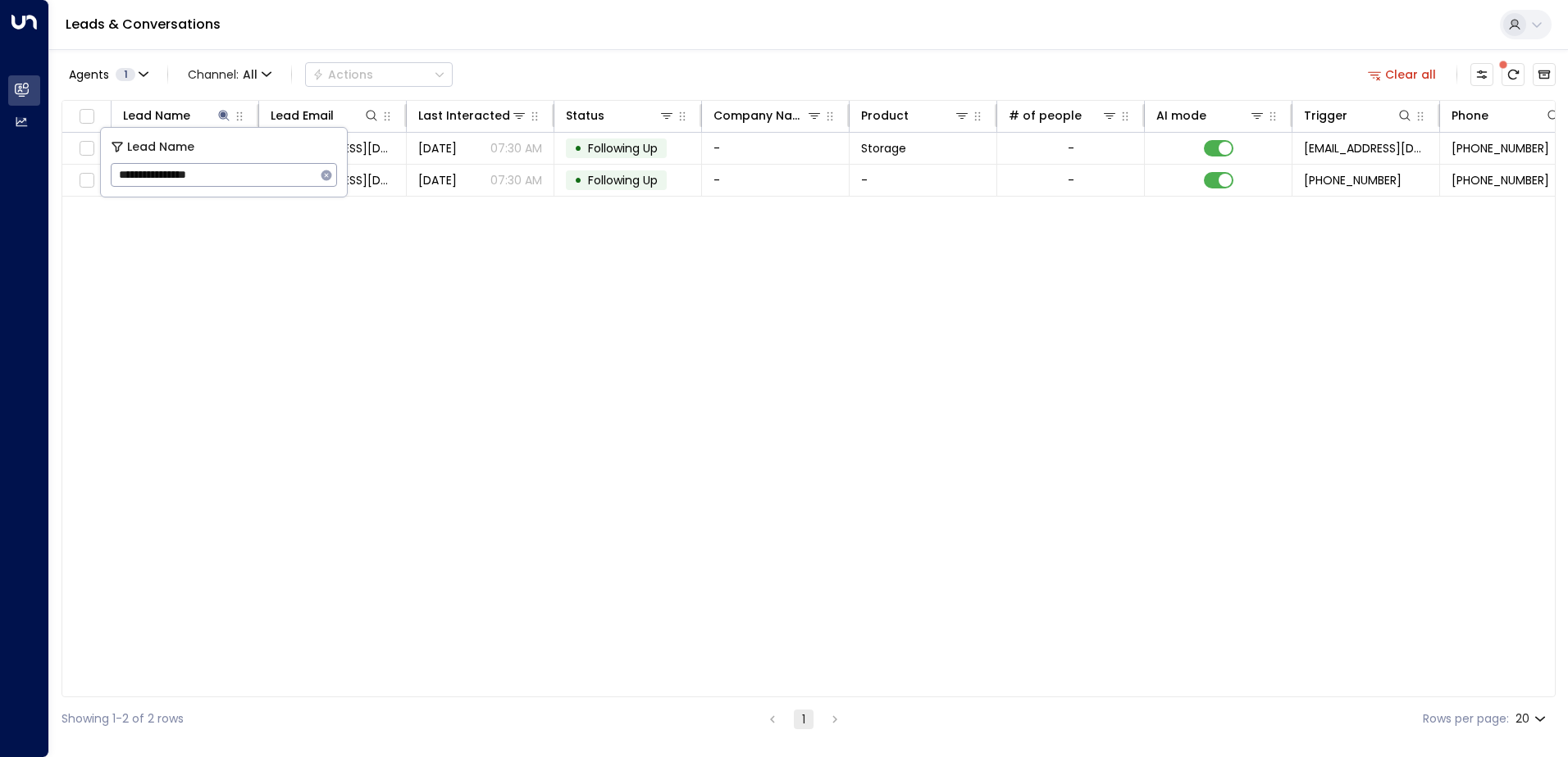
click at [446, 220] on div "Lead Name Lead Email Last Interacted Status Company Name Product # of people AI…" at bounding box center [808, 399] width 1494 height 598
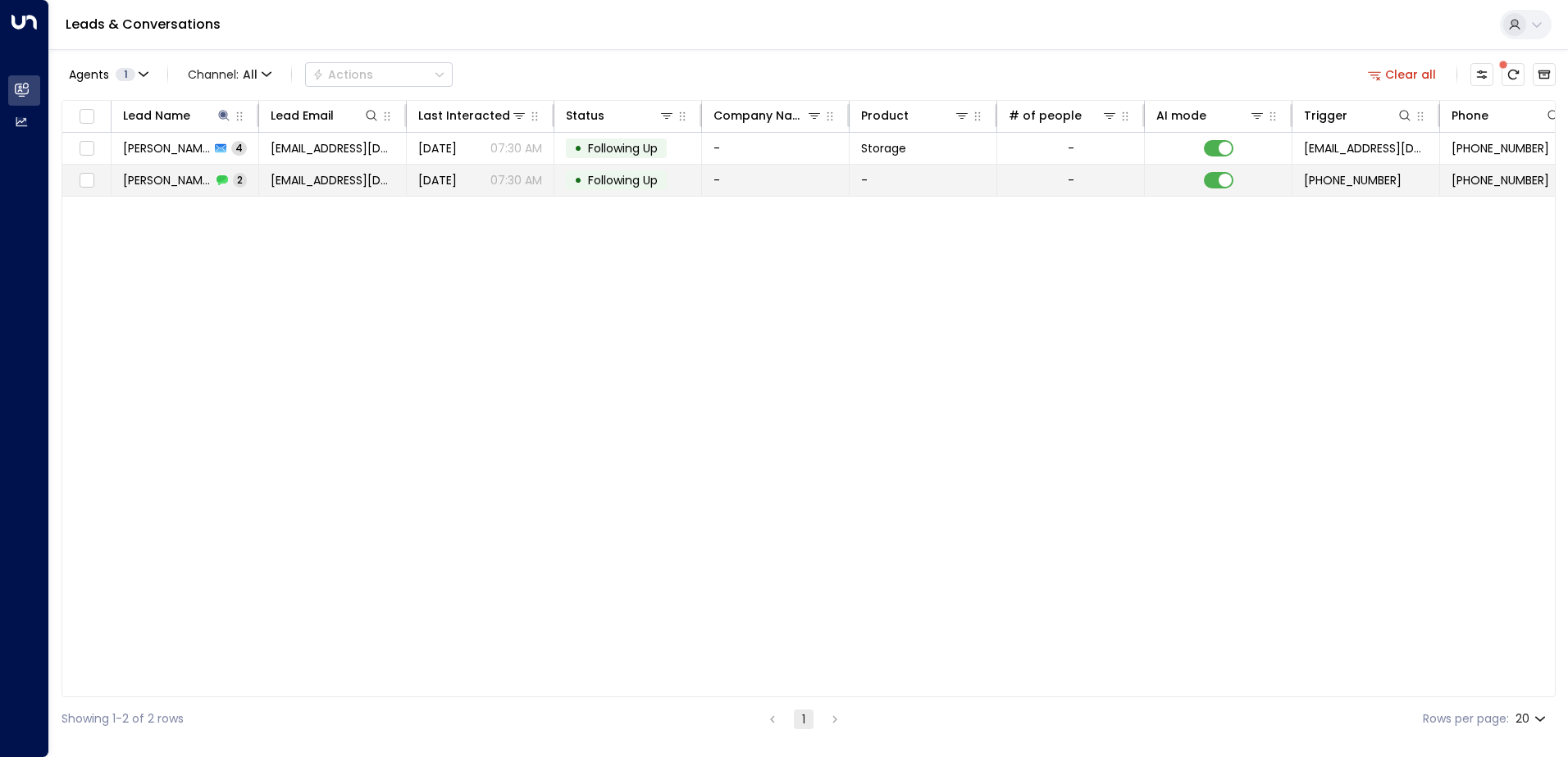
click at [443, 188] on span "[DATE]" at bounding box center [437, 180] width 38 height 16
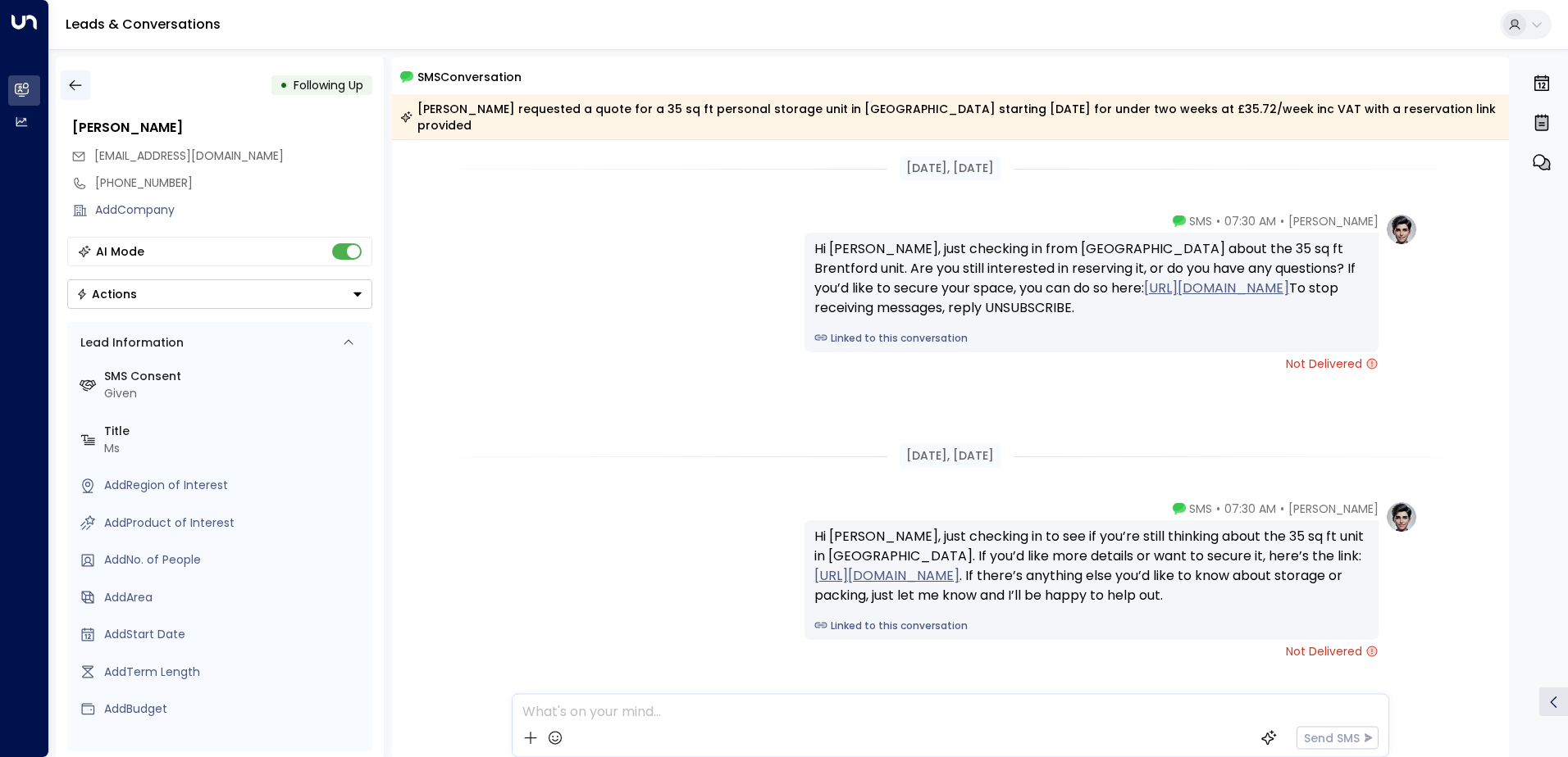
click at [84, 79] on button "button" at bounding box center [75, 85] width 30 height 30
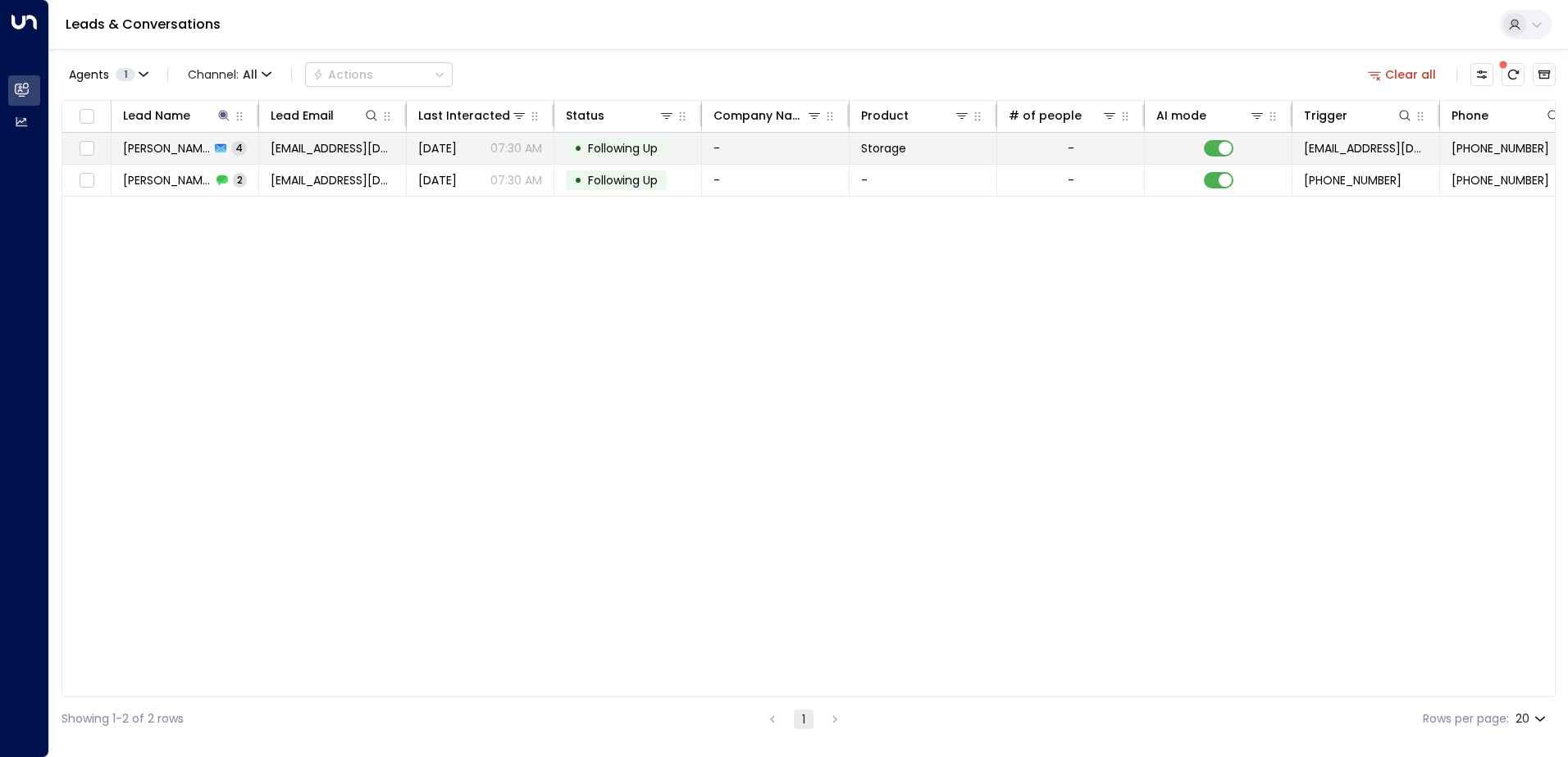
click at [143, 150] on span "[PERSON_NAME]" at bounding box center [166, 148] width 87 height 16
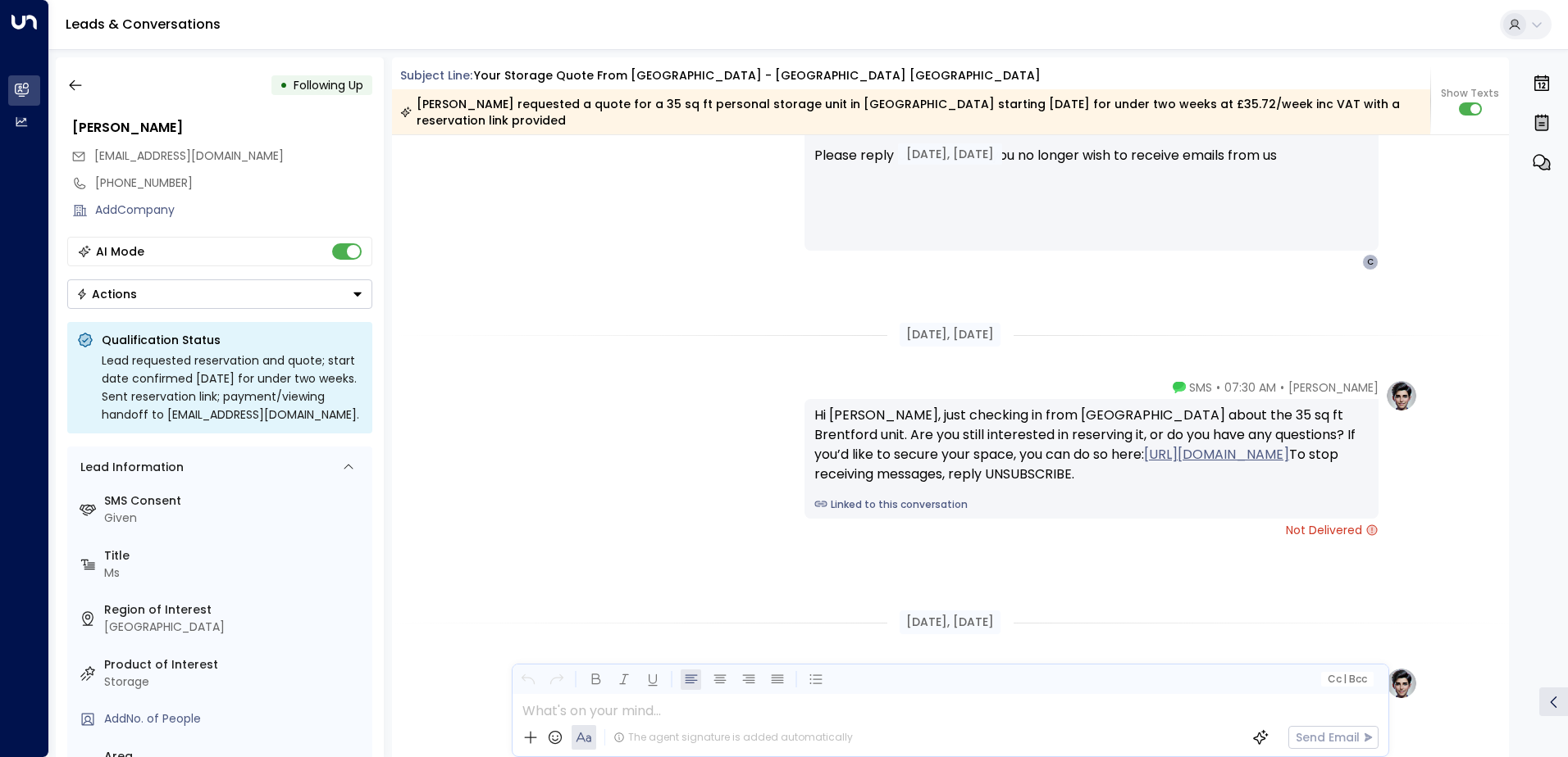
scroll to position [1684, 0]
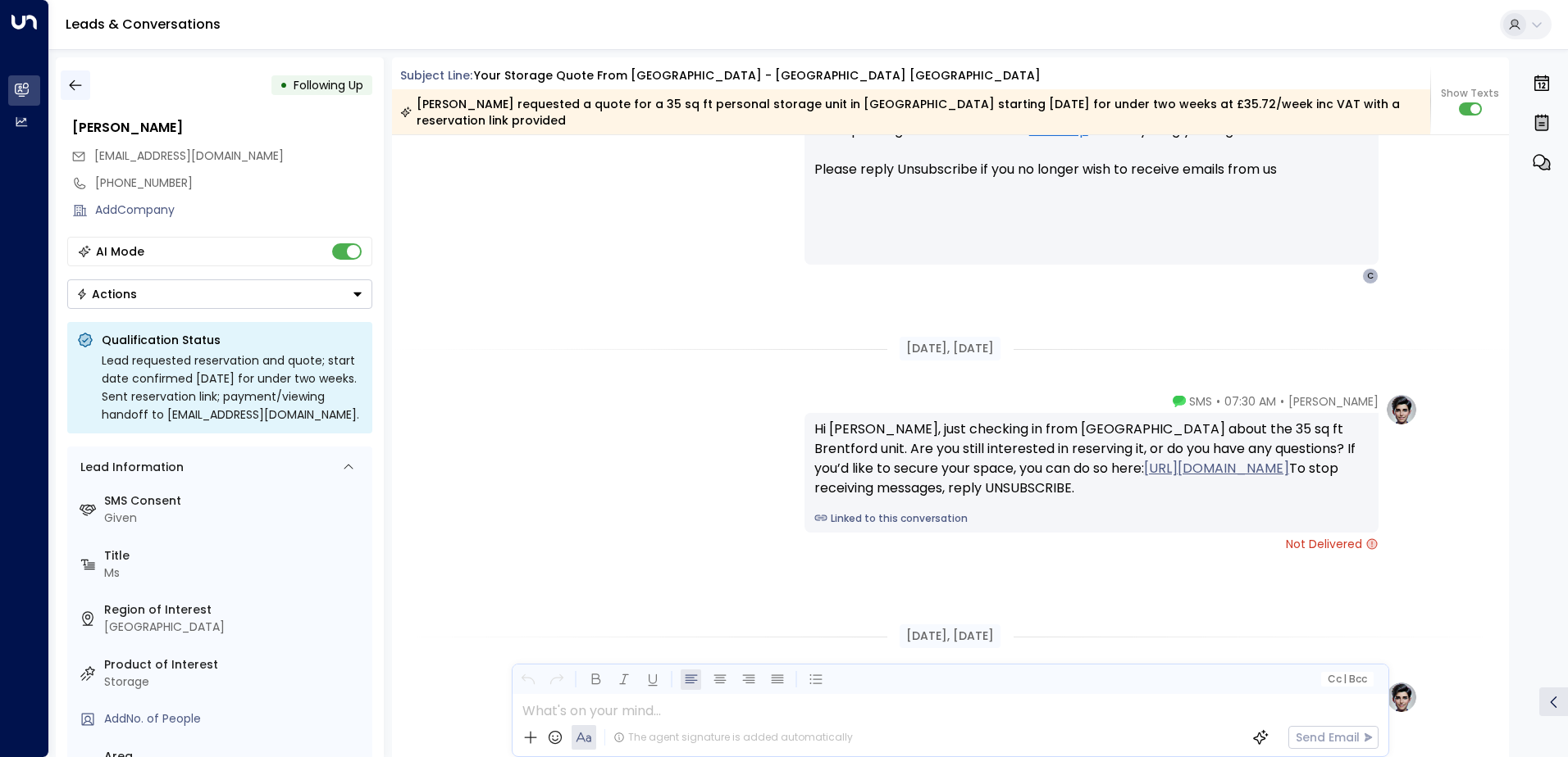
click at [69, 97] on button "button" at bounding box center [75, 85] width 30 height 30
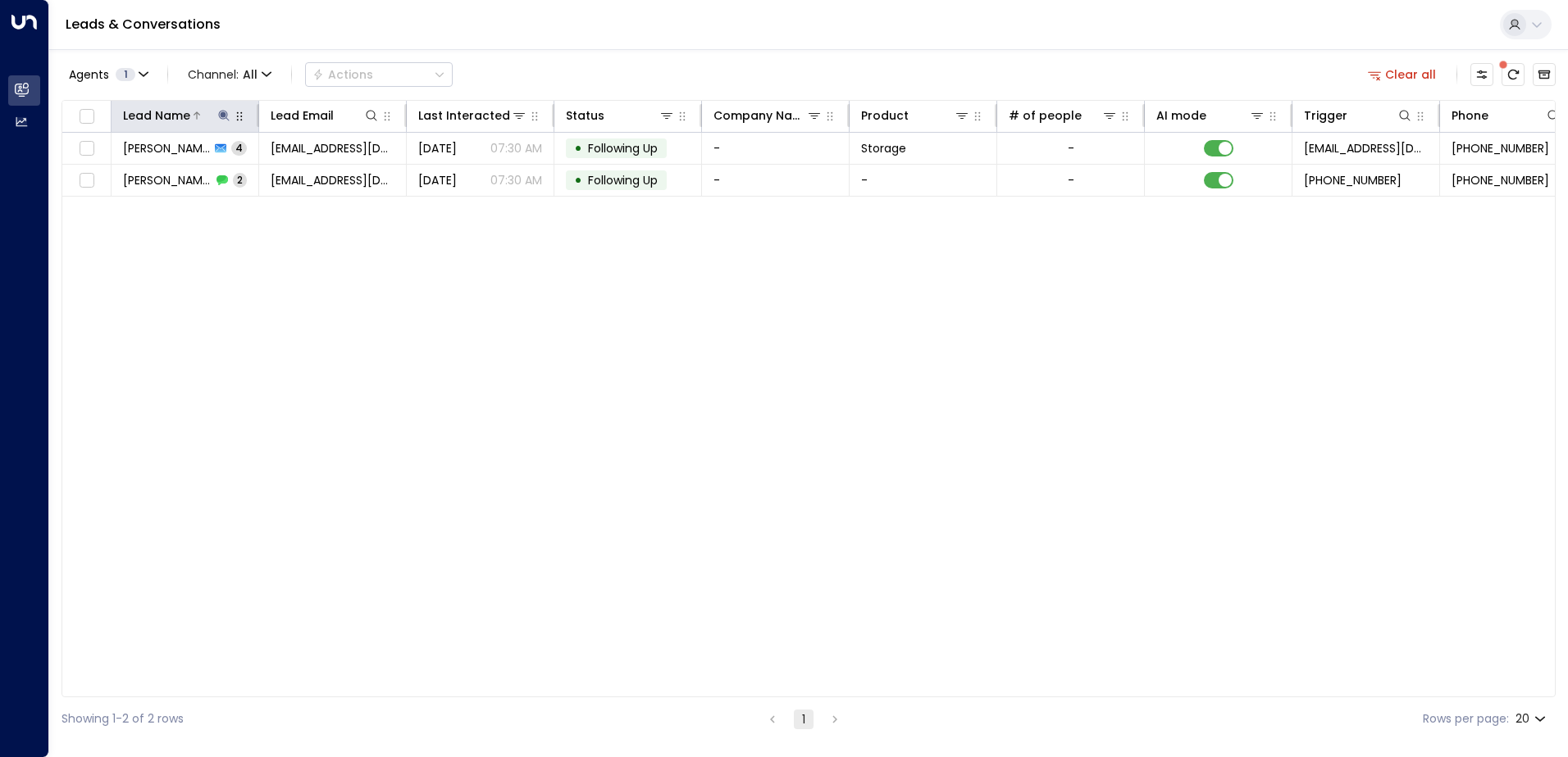
click at [226, 118] on icon at bounding box center [223, 114] width 10 height 10
drag, startPoint x: 220, startPoint y: 184, endPoint x: -3, endPoint y: 169, distance: 223.5
click at [0, 169] on html "**********" at bounding box center [784, 370] width 1568 height 741
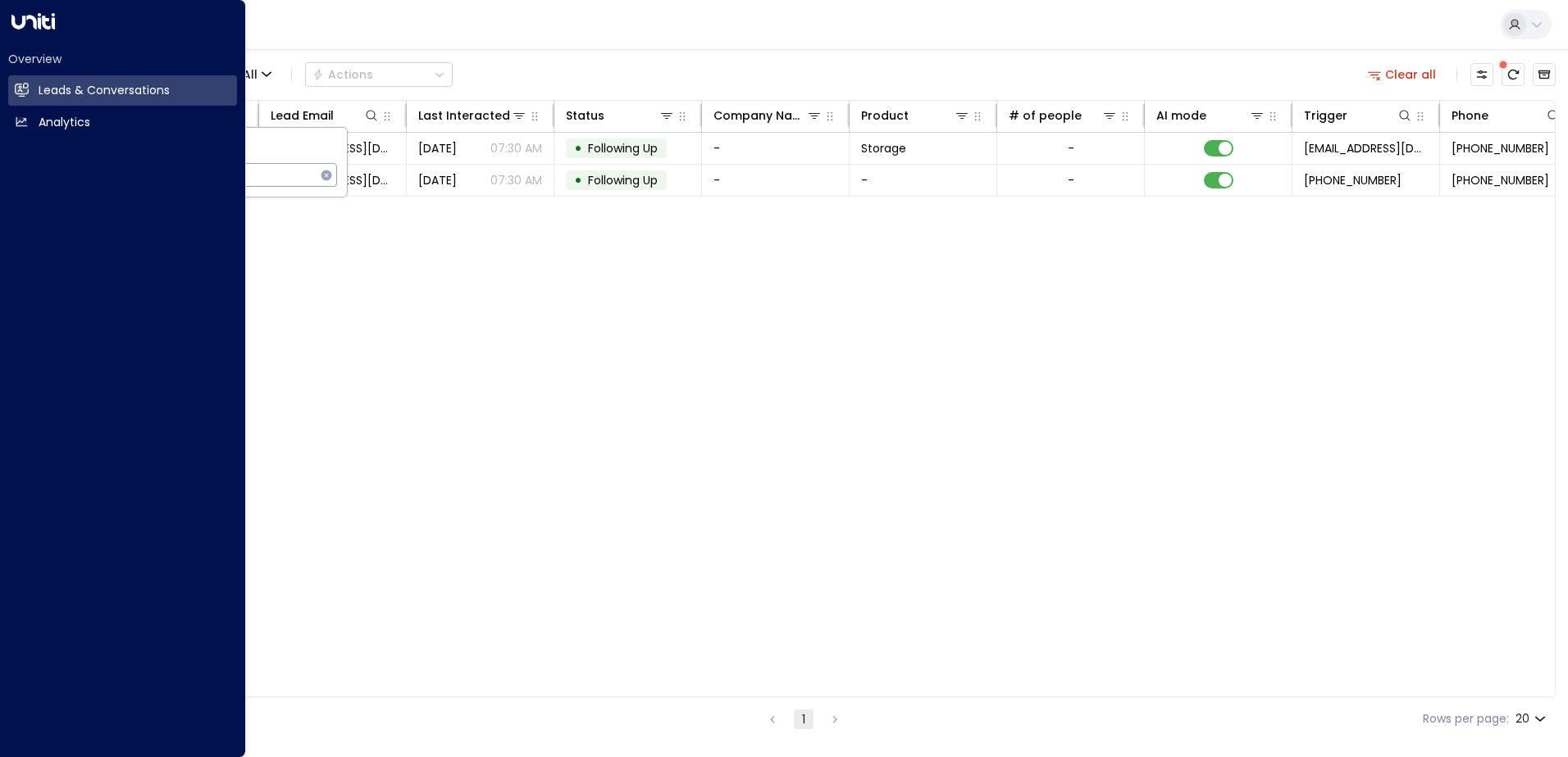
type input "**********"
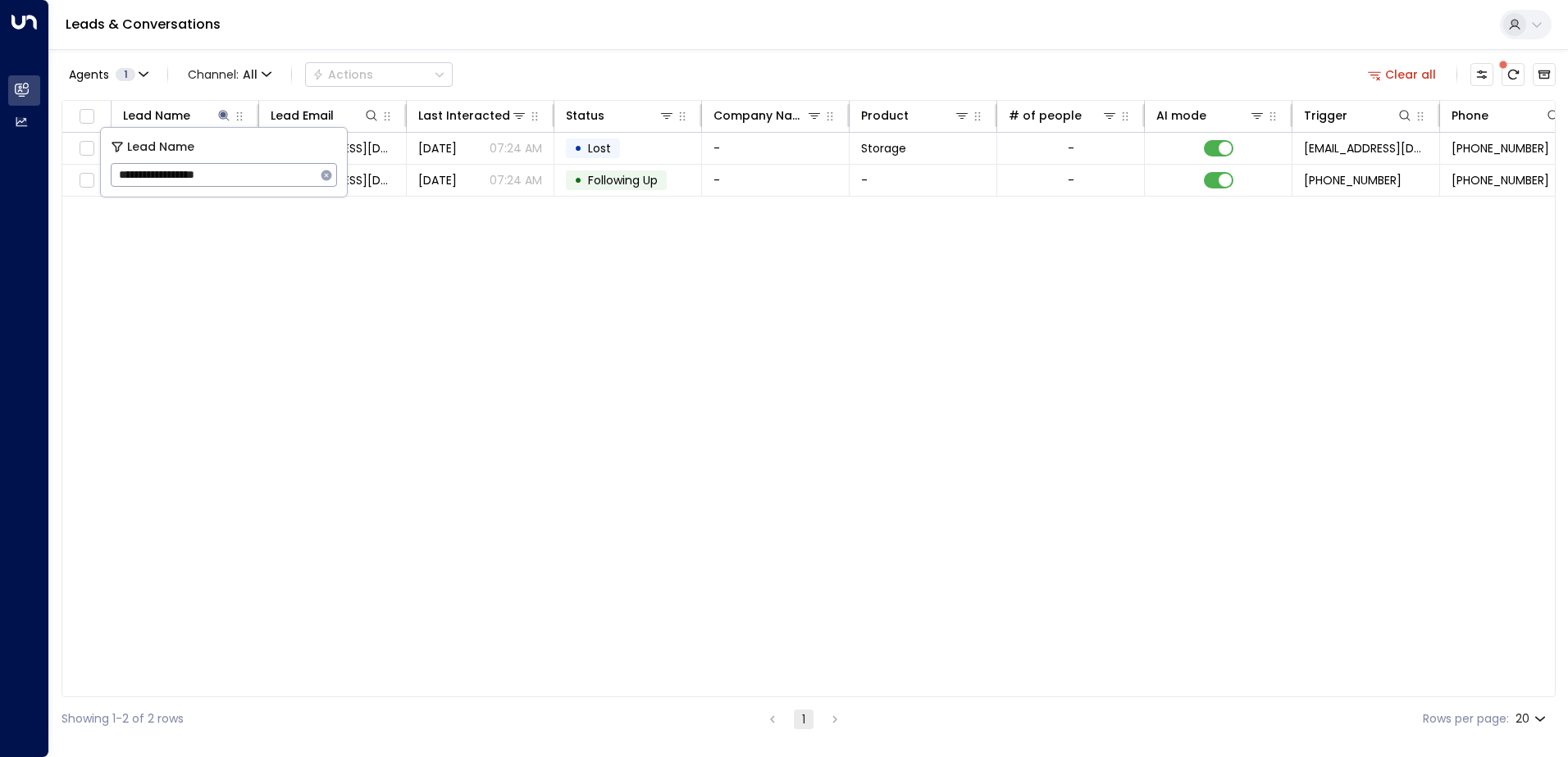
drag, startPoint x: 428, startPoint y: 528, endPoint x: 403, endPoint y: 324, distance: 205.5
click at [428, 525] on div "Lead Name Lead Email Last Interacted Status Company Name Product # of people AI…" at bounding box center [808, 399] width 1494 height 598
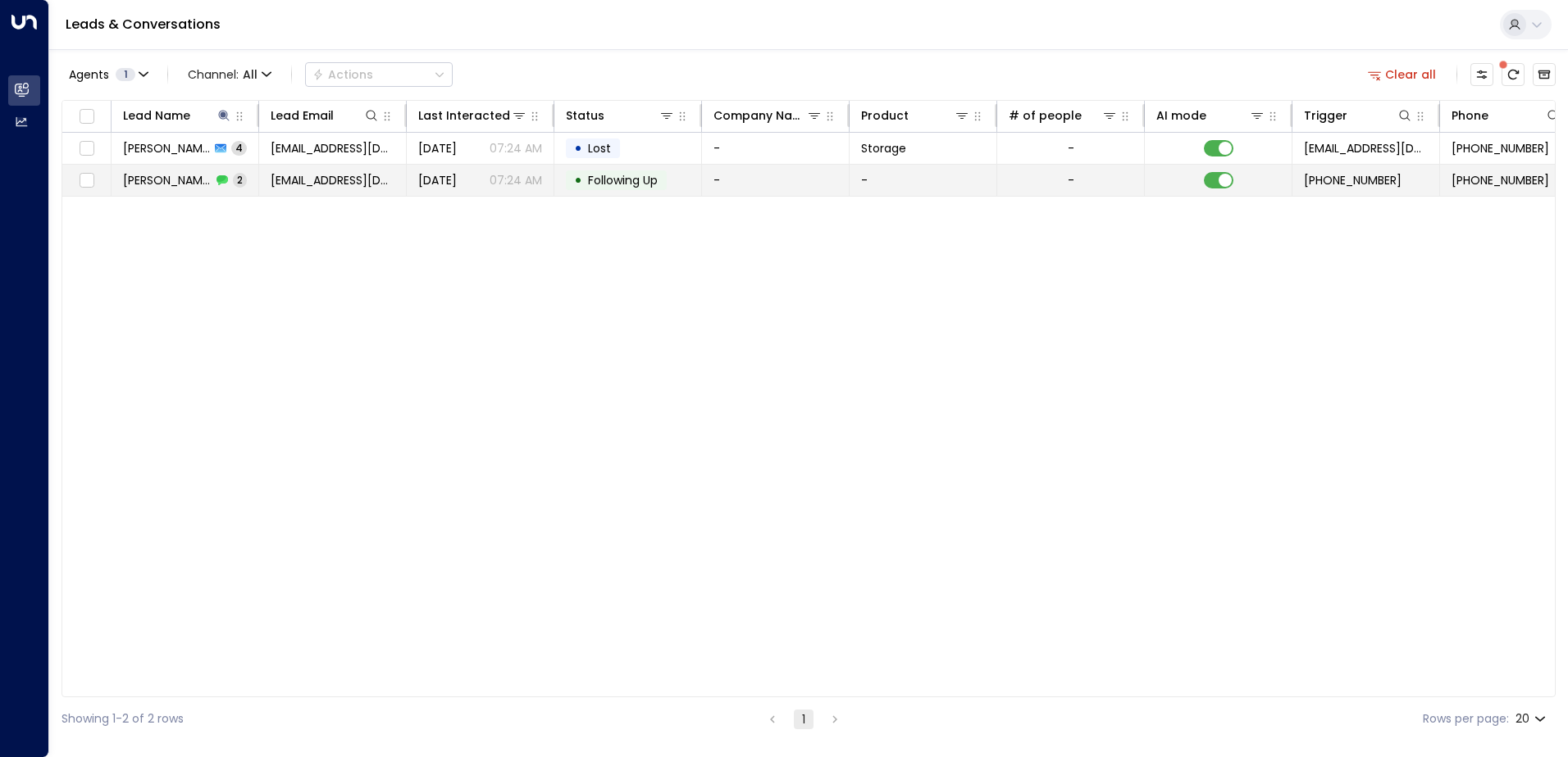
click at [423, 166] on td "[DATE] 07:24 AM" at bounding box center [480, 180] width 148 height 31
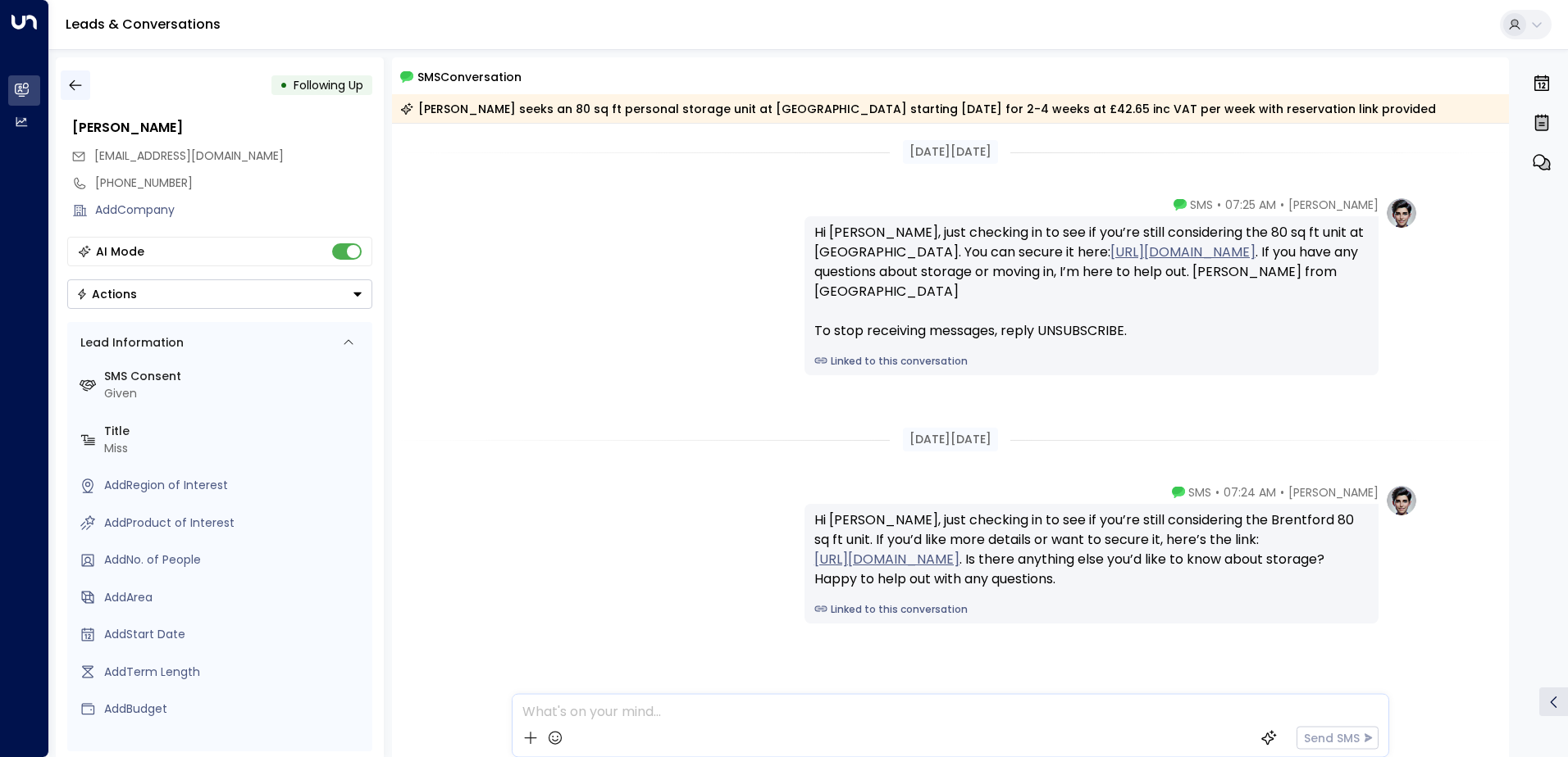
click at [80, 88] on icon "button" at bounding box center [74, 85] width 16 height 16
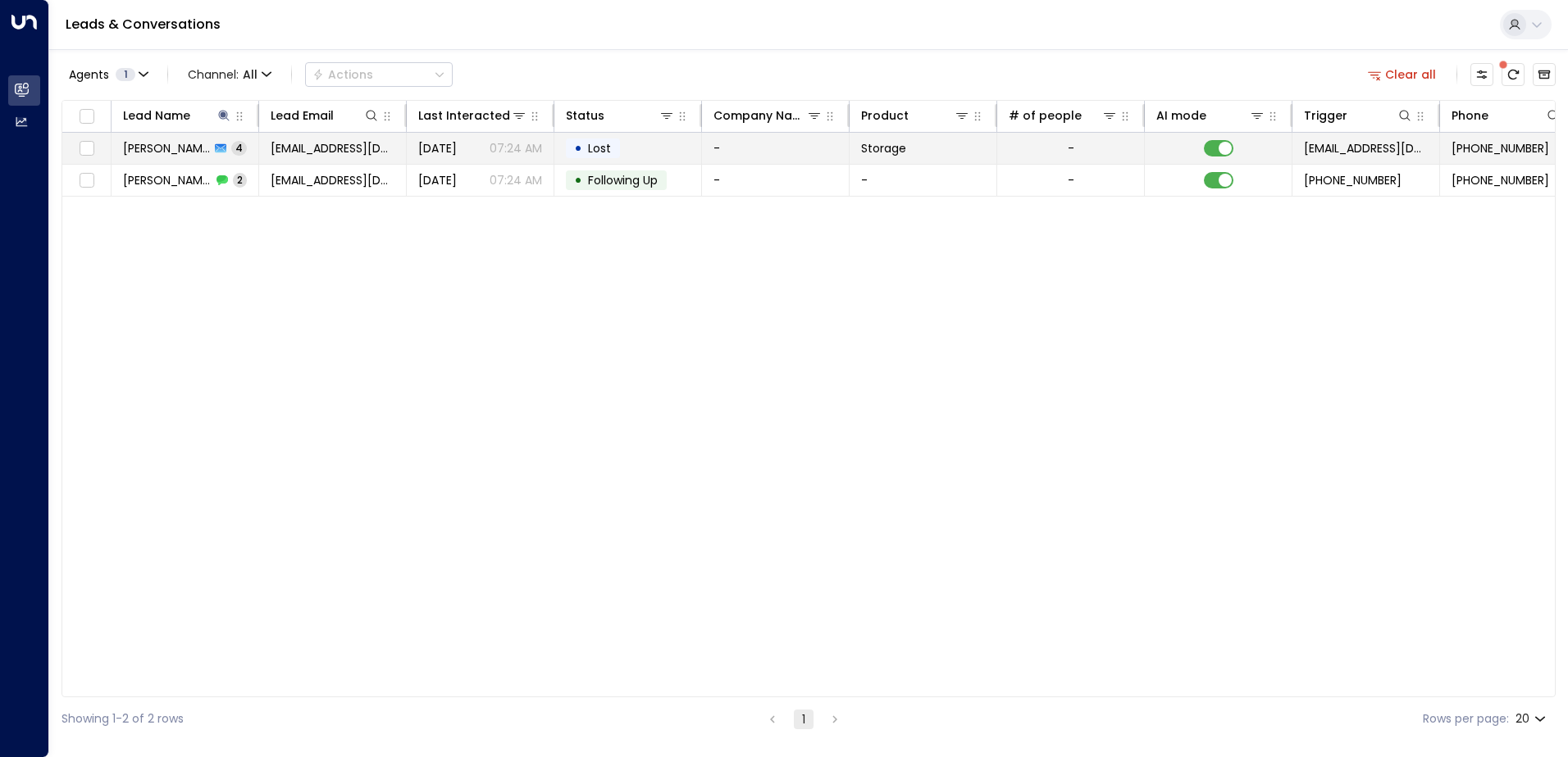
click at [258, 153] on td "[PERSON_NAME] 4" at bounding box center [185, 148] width 148 height 31
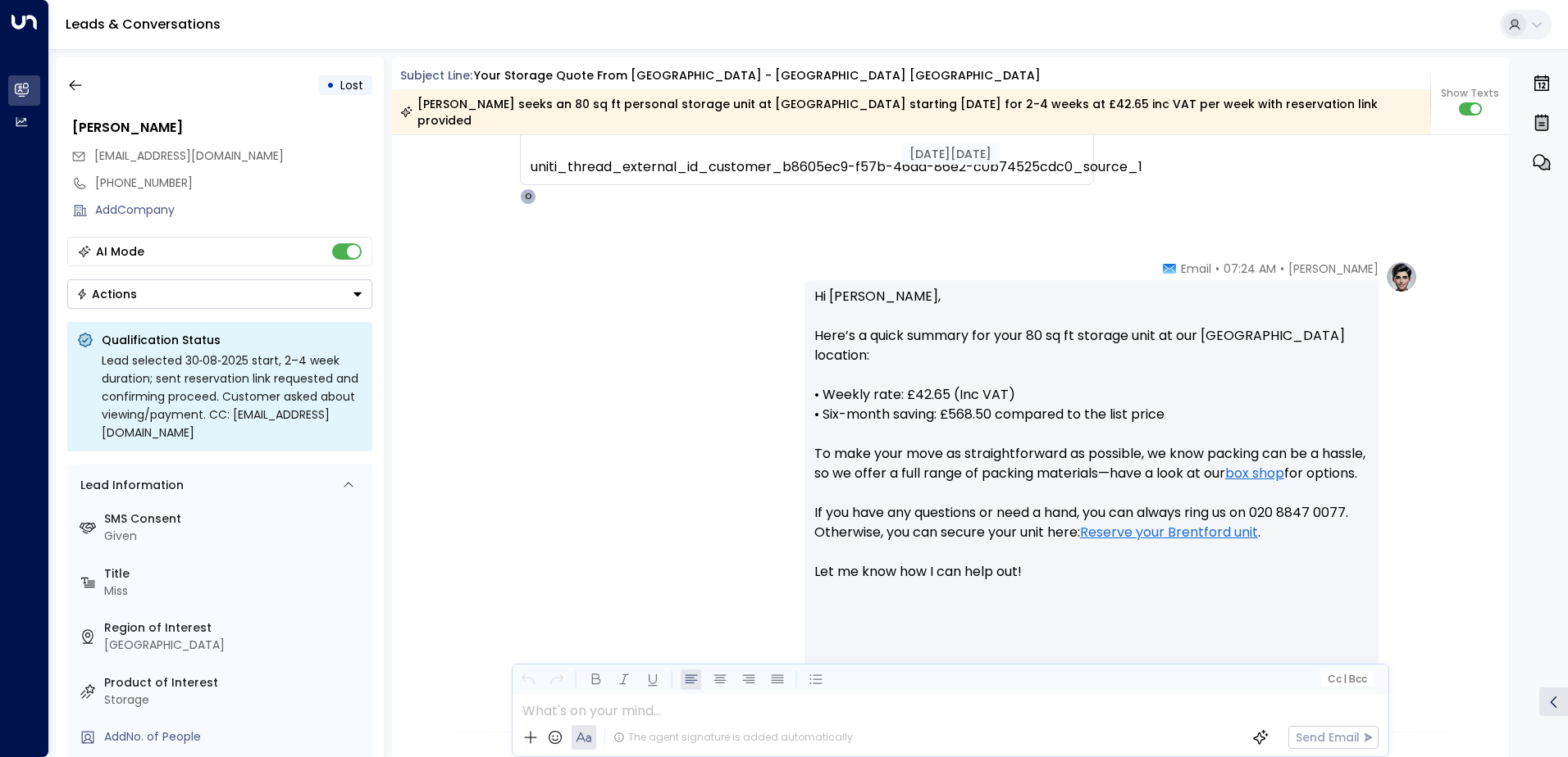
scroll to position [61, 0]
